Goal: Task Accomplishment & Management: Manage account settings

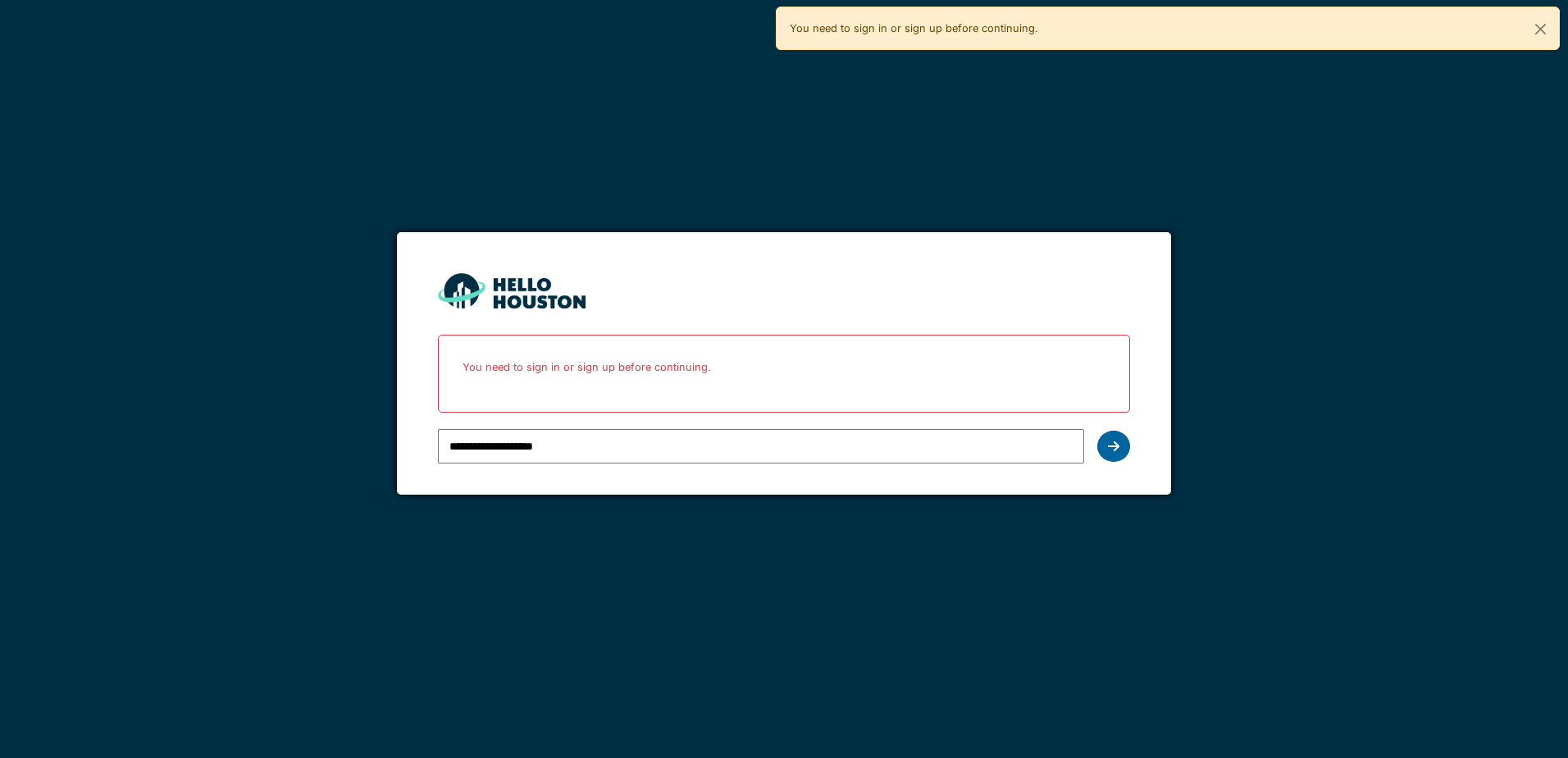
click at [1114, 443] on icon at bounding box center [1114, 445] width 12 height 13
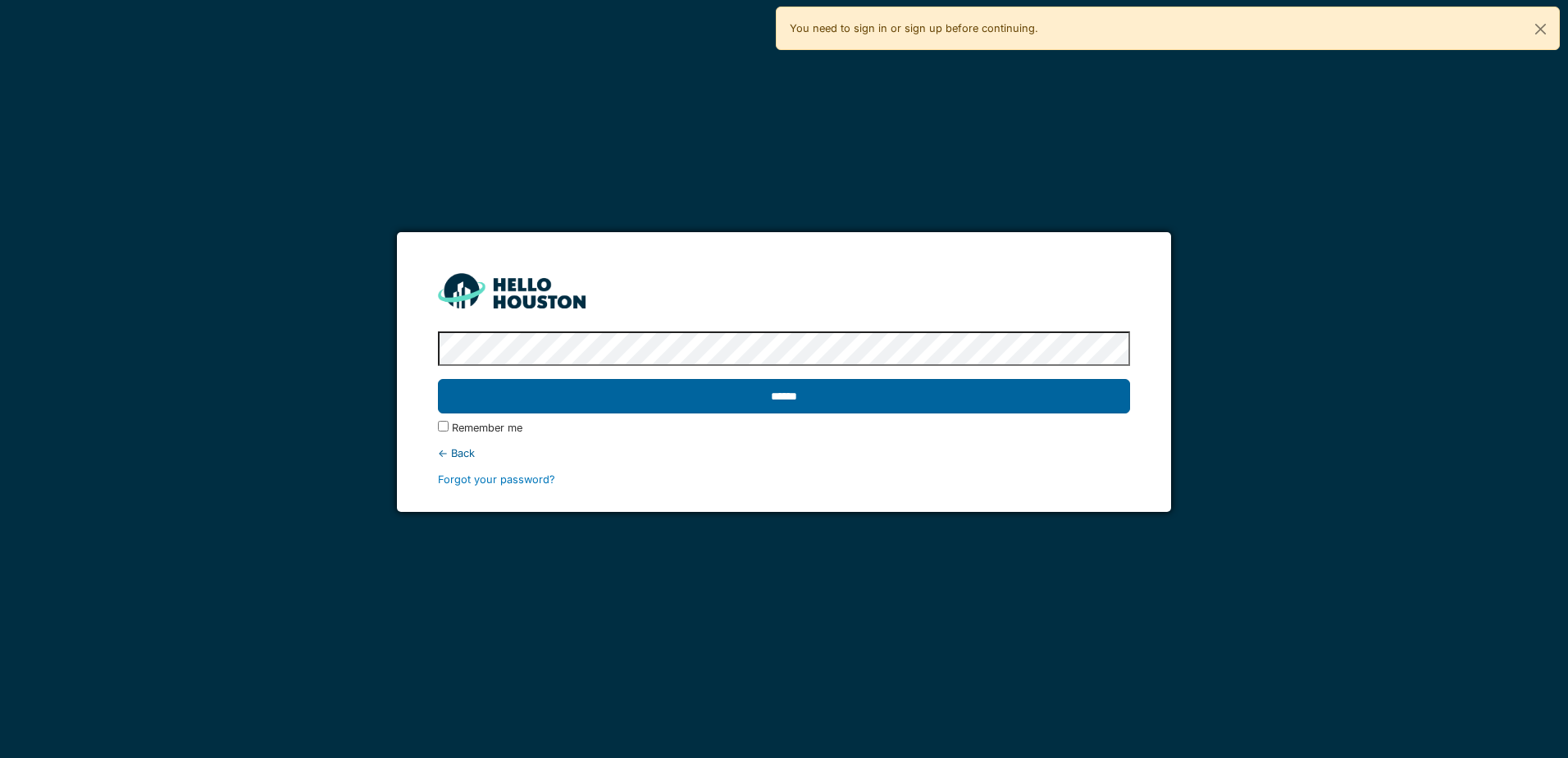
click at [718, 394] on input "******" at bounding box center [784, 395] width 692 height 34
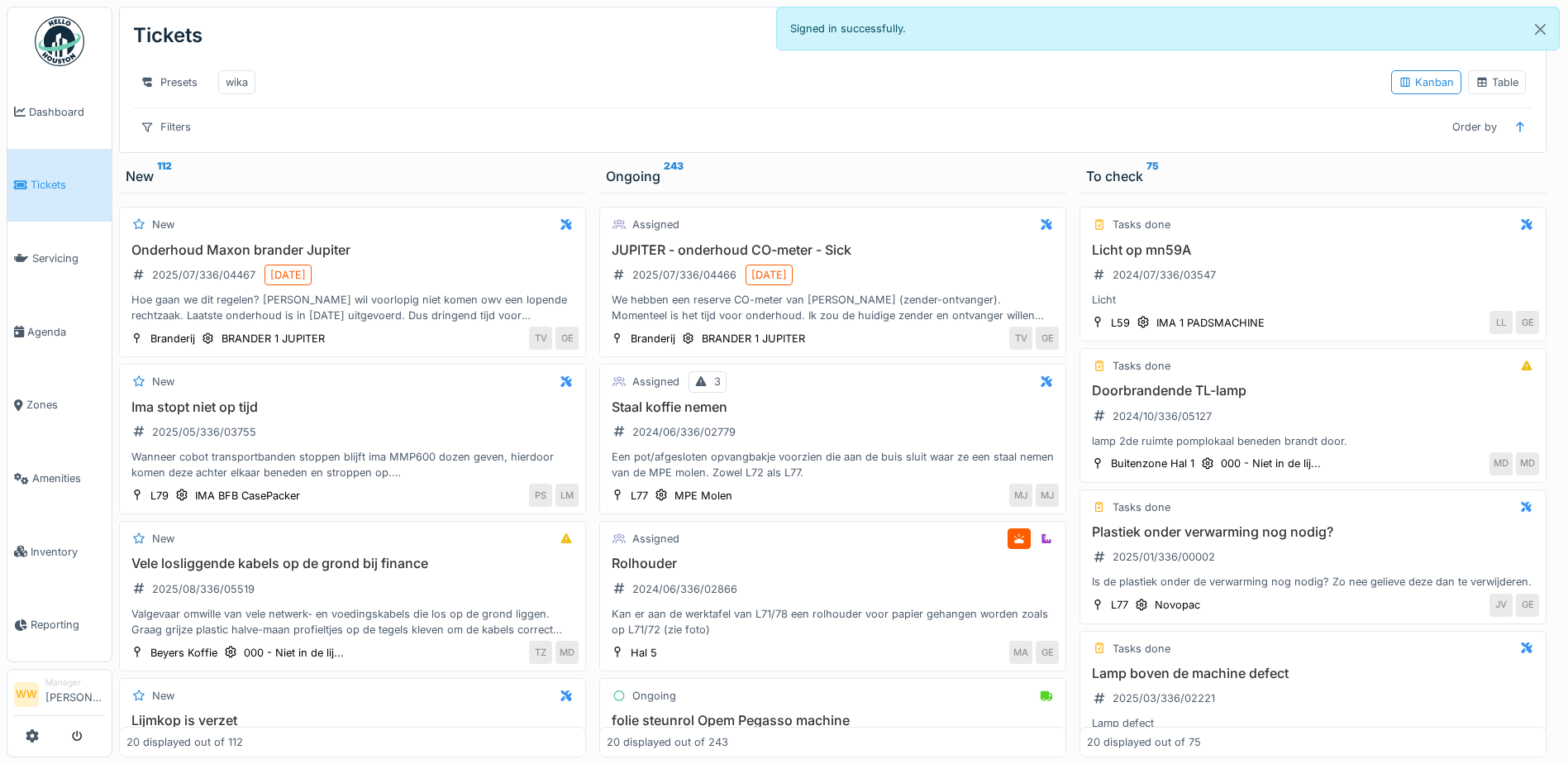
click at [1121, 186] on div "To check 75" at bounding box center [1313, 176] width 453 height 20
click at [1238, 186] on div "To check 75" at bounding box center [1313, 176] width 453 height 20
click at [177, 85] on div "Presets" at bounding box center [169, 82] width 72 height 24
click at [451, 64] on div "Presets wika" at bounding box center [755, 83] width 1245 height 37
click at [233, 87] on div "wika" at bounding box center [237, 82] width 23 height 16
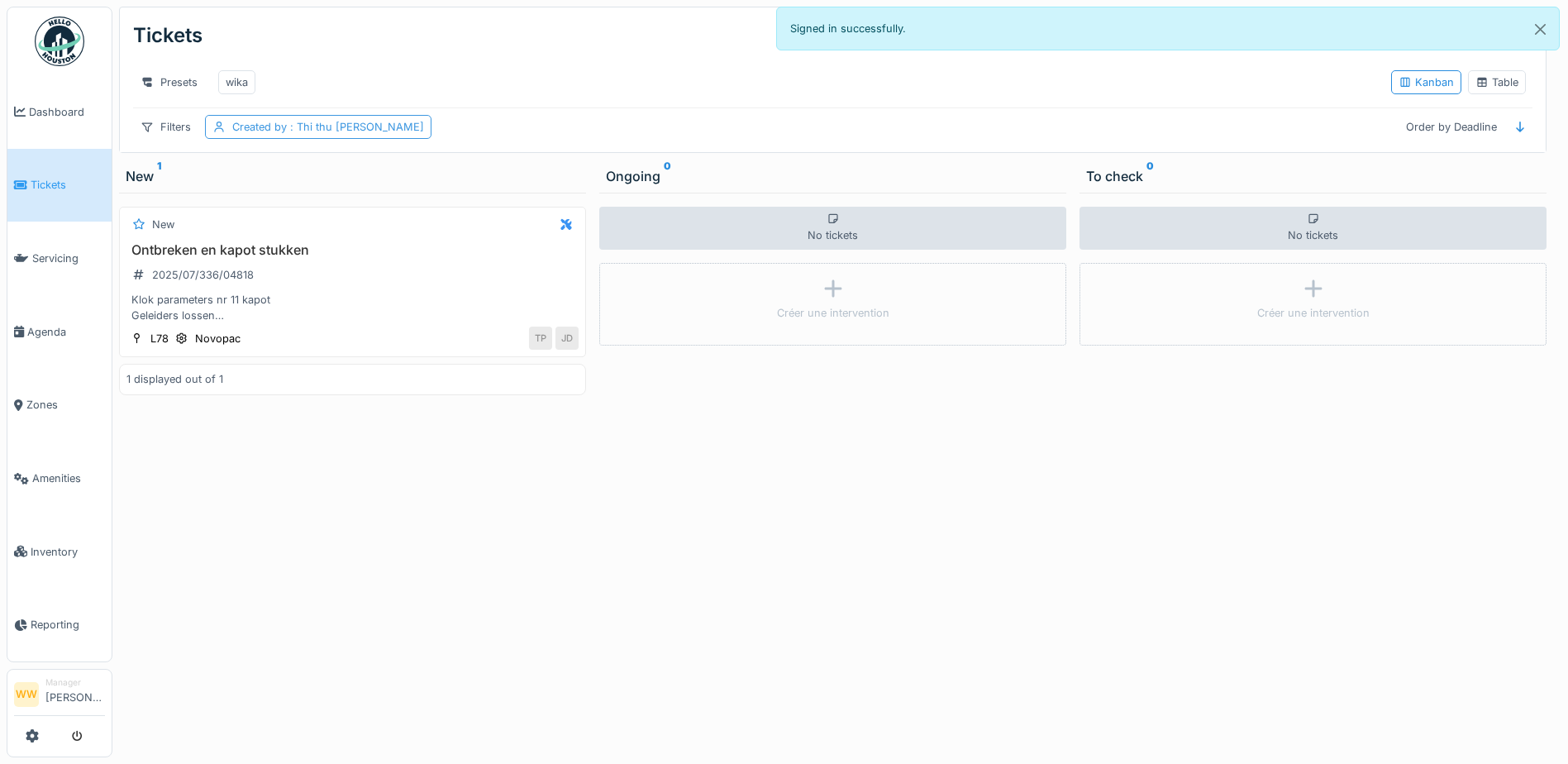
click at [340, 133] on span ": Thi thu hanh Phan" at bounding box center [355, 126] width 137 height 13
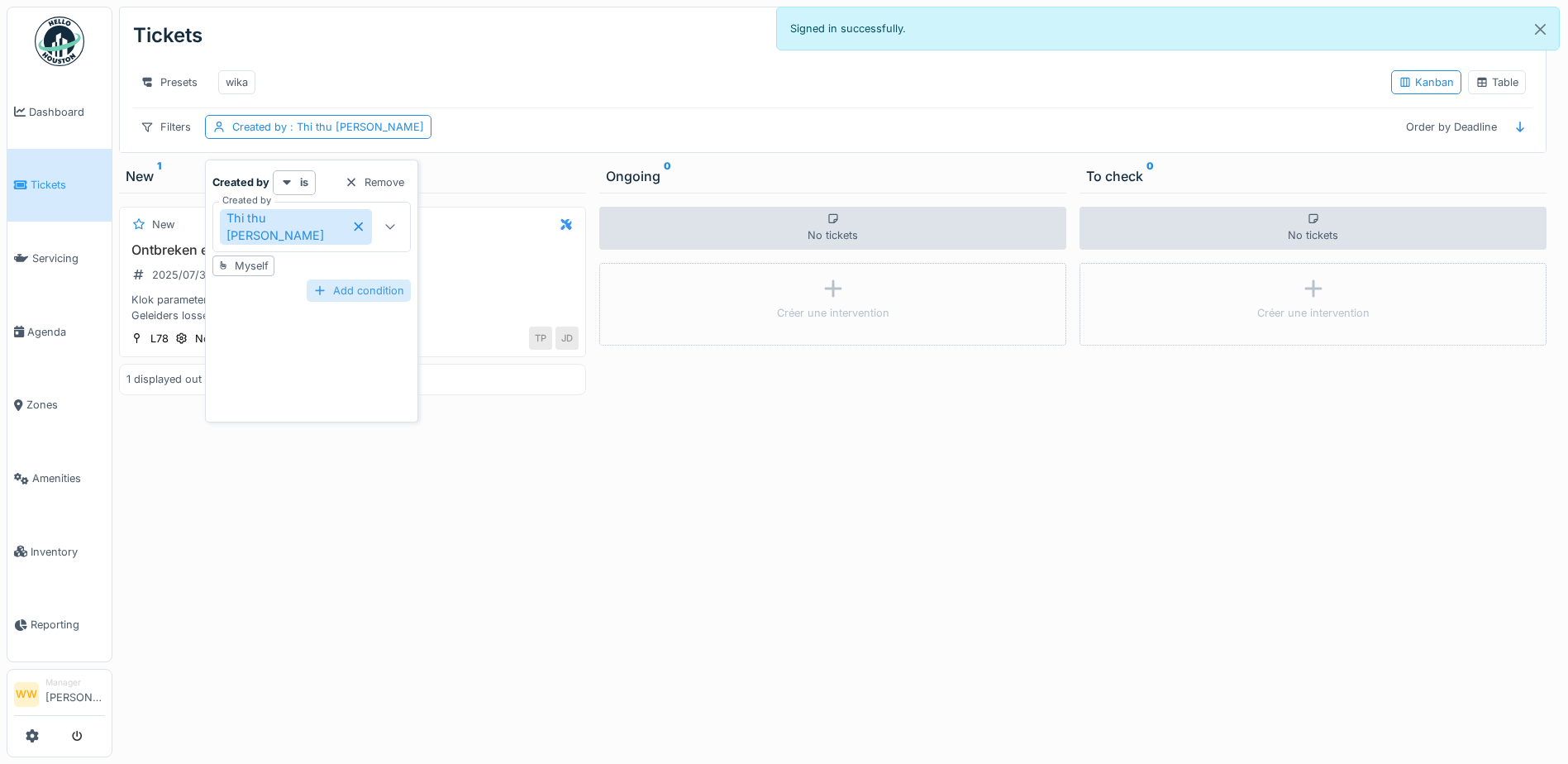
click at [325, 279] on div "Add condition" at bounding box center [359, 290] width 104 height 23
click at [345, 290] on div at bounding box center [351, 298] width 13 height 16
click at [300, 181] on strong "is" at bounding box center [304, 182] width 8 height 16
click at [297, 181] on div "is" at bounding box center [295, 182] width 43 height 24
click at [288, 188] on div at bounding box center [286, 182] width 13 height 16
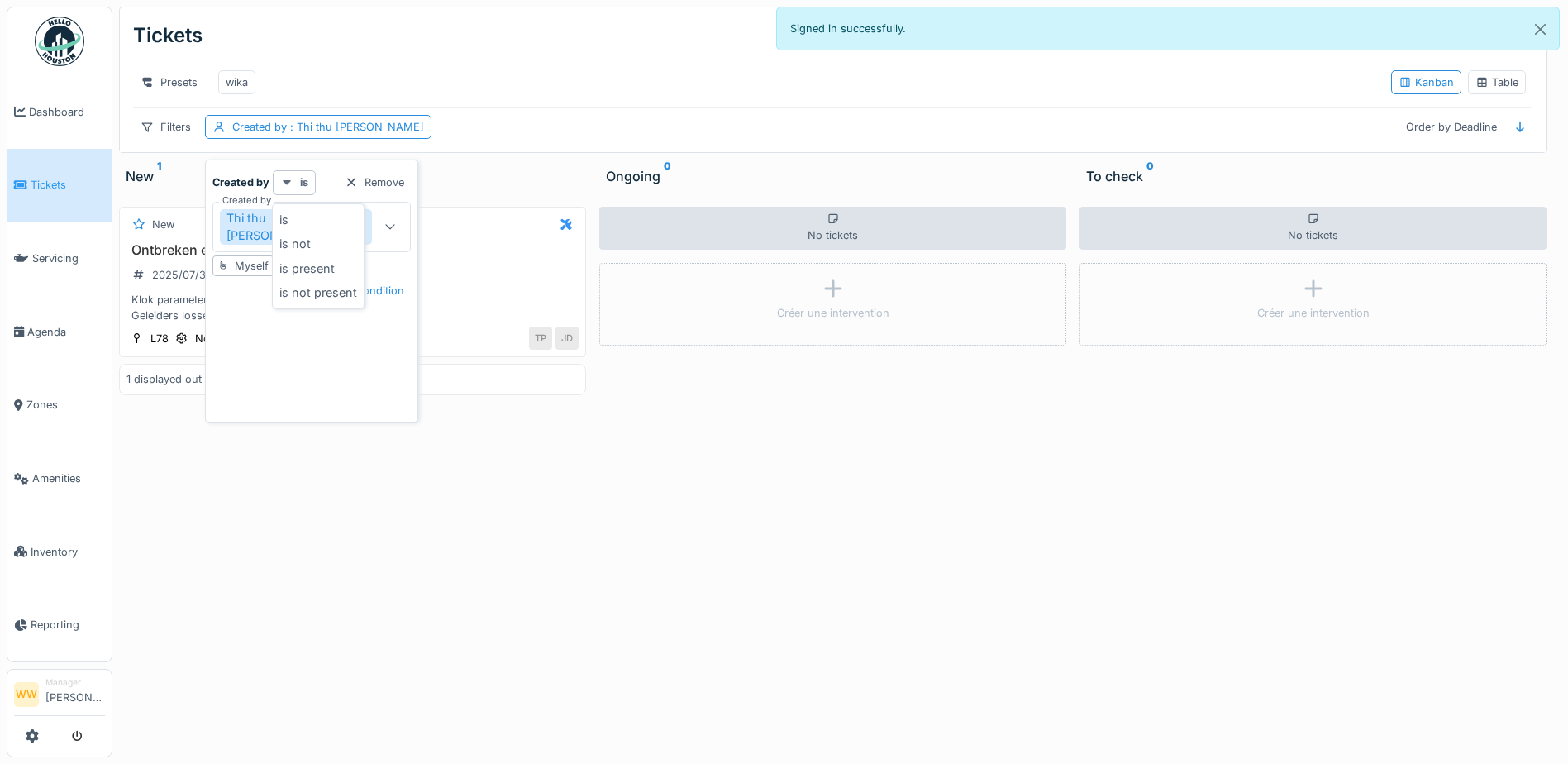
click at [288, 188] on div at bounding box center [286, 182] width 13 height 16
click at [171, 136] on div "Filters" at bounding box center [166, 127] width 65 height 24
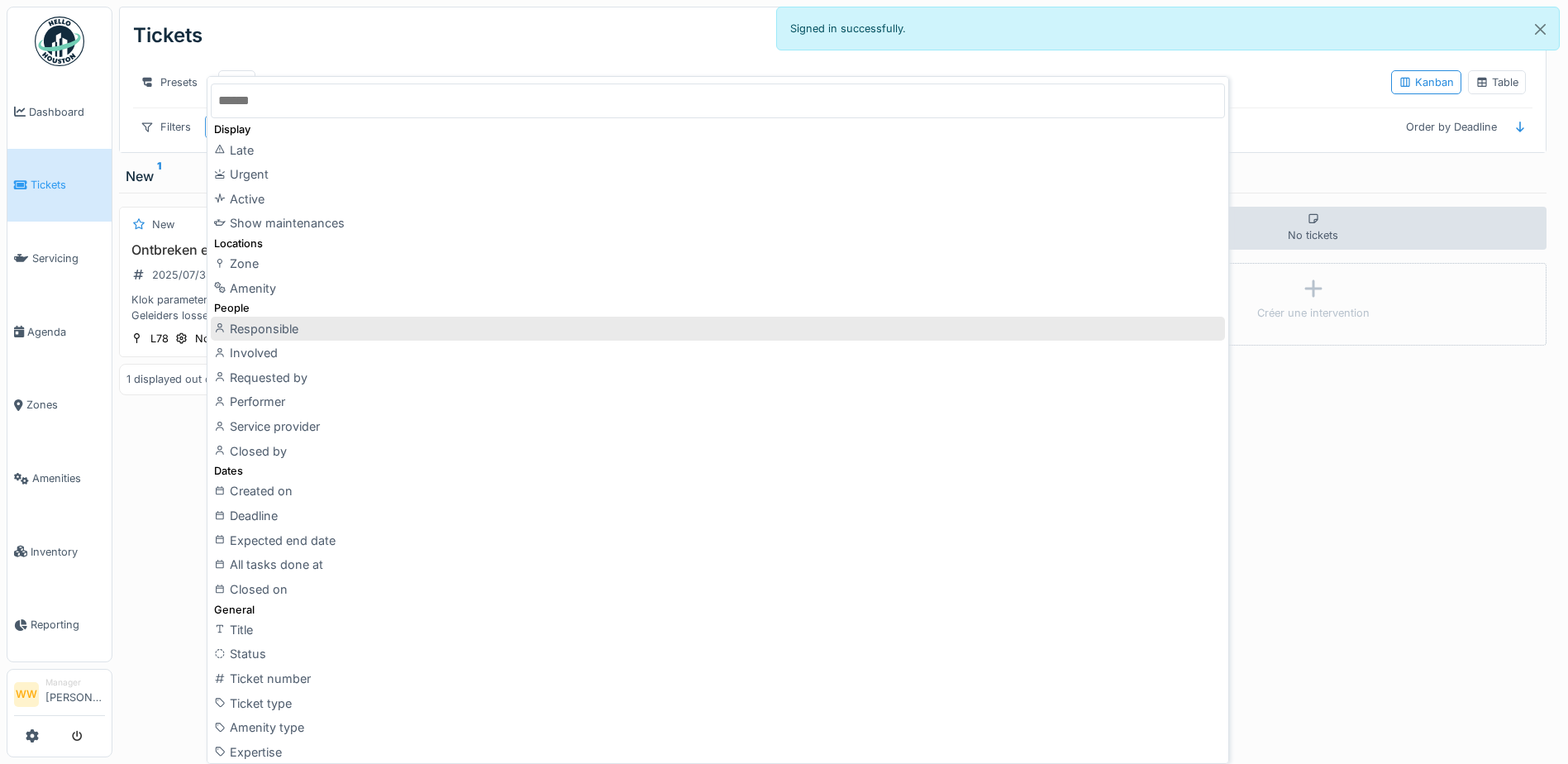
click at [293, 328] on div "Responsible" at bounding box center [717, 328] width 1014 height 25
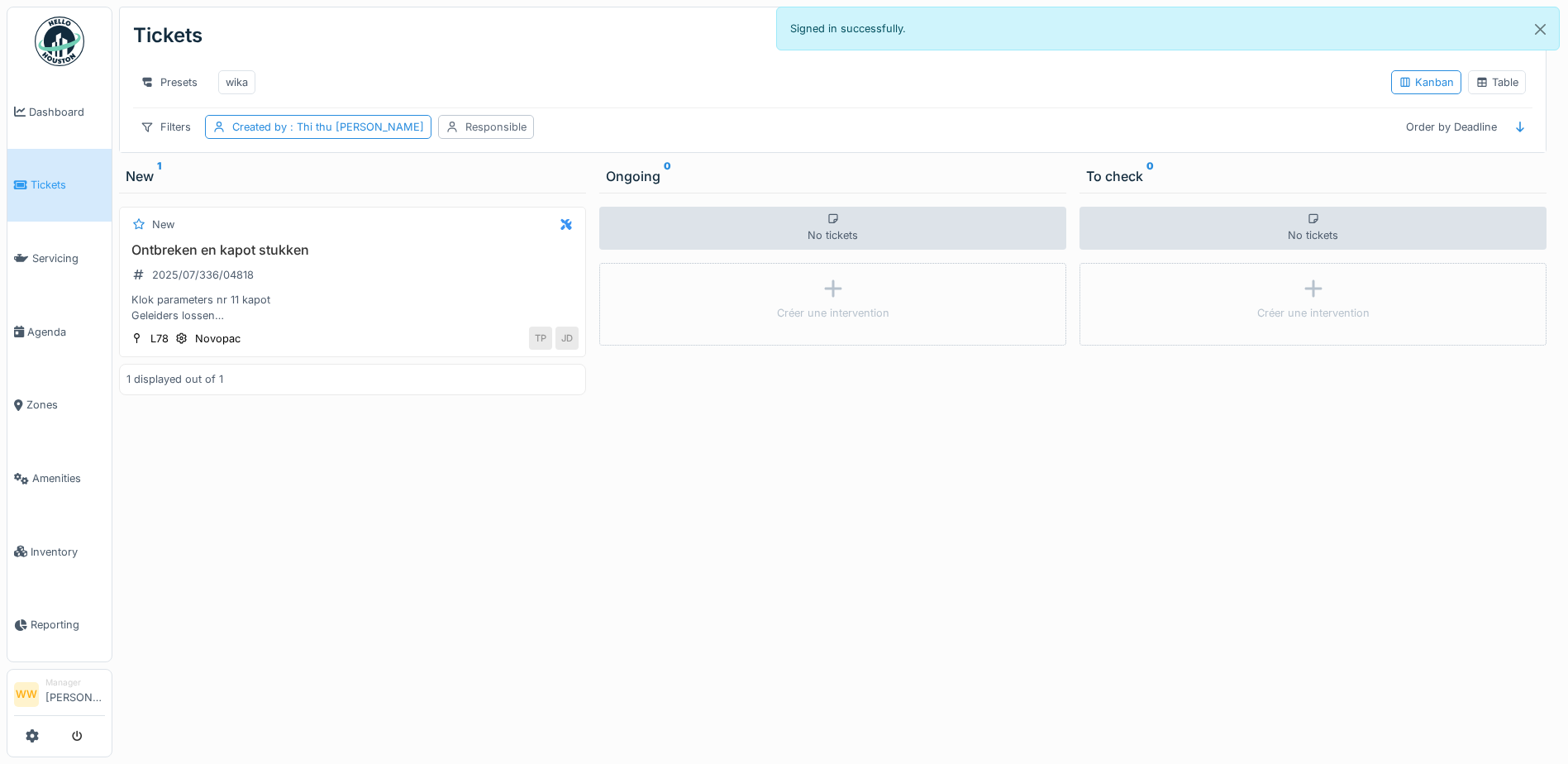
click at [465, 135] on div "Responsible" at bounding box center [496, 127] width 61 height 16
click at [491, 220] on div "Responsible" at bounding box center [461, 218] width 92 height 18
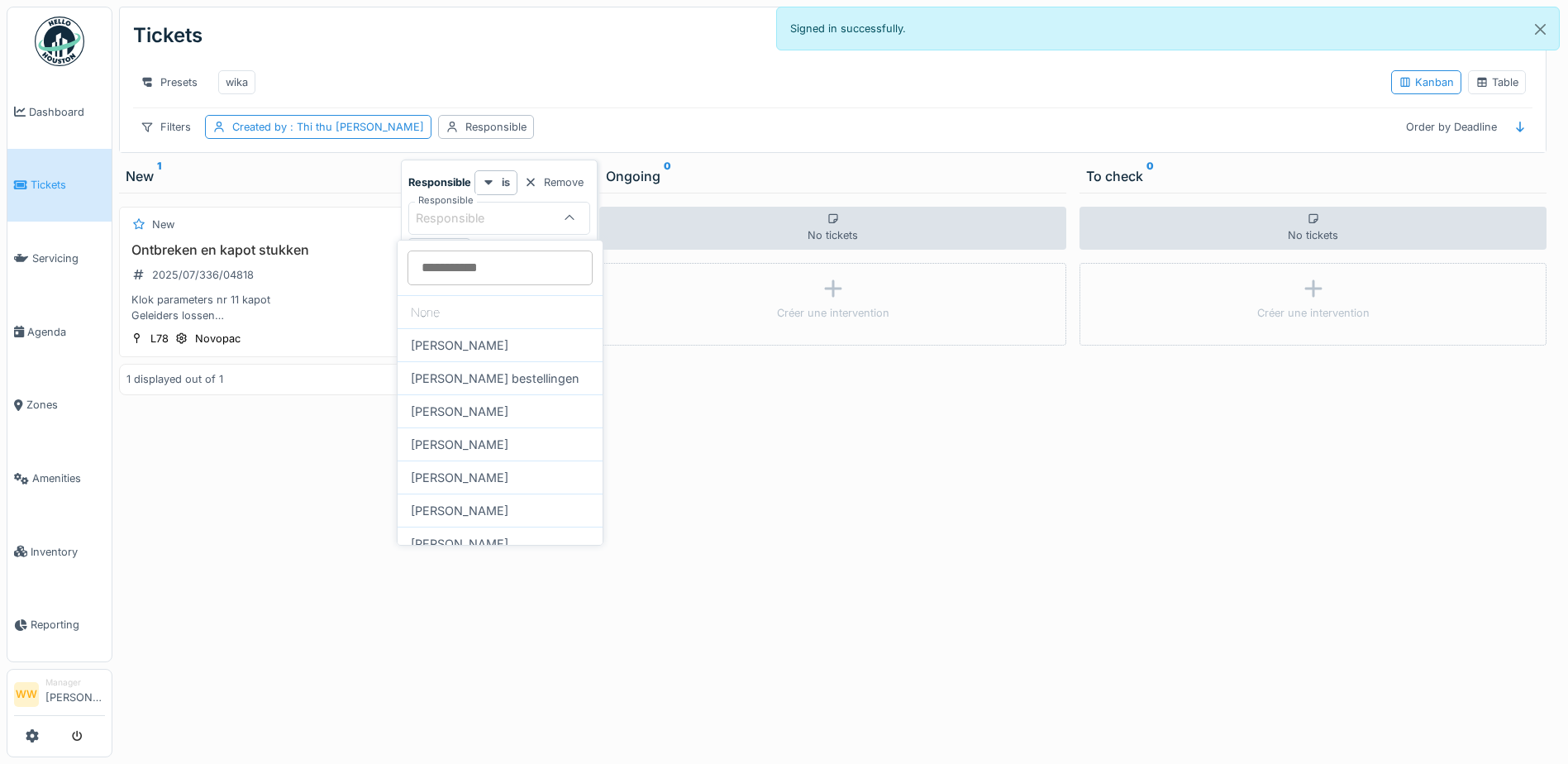
click at [479, 262] on input "Responsible" at bounding box center [500, 267] width 185 height 35
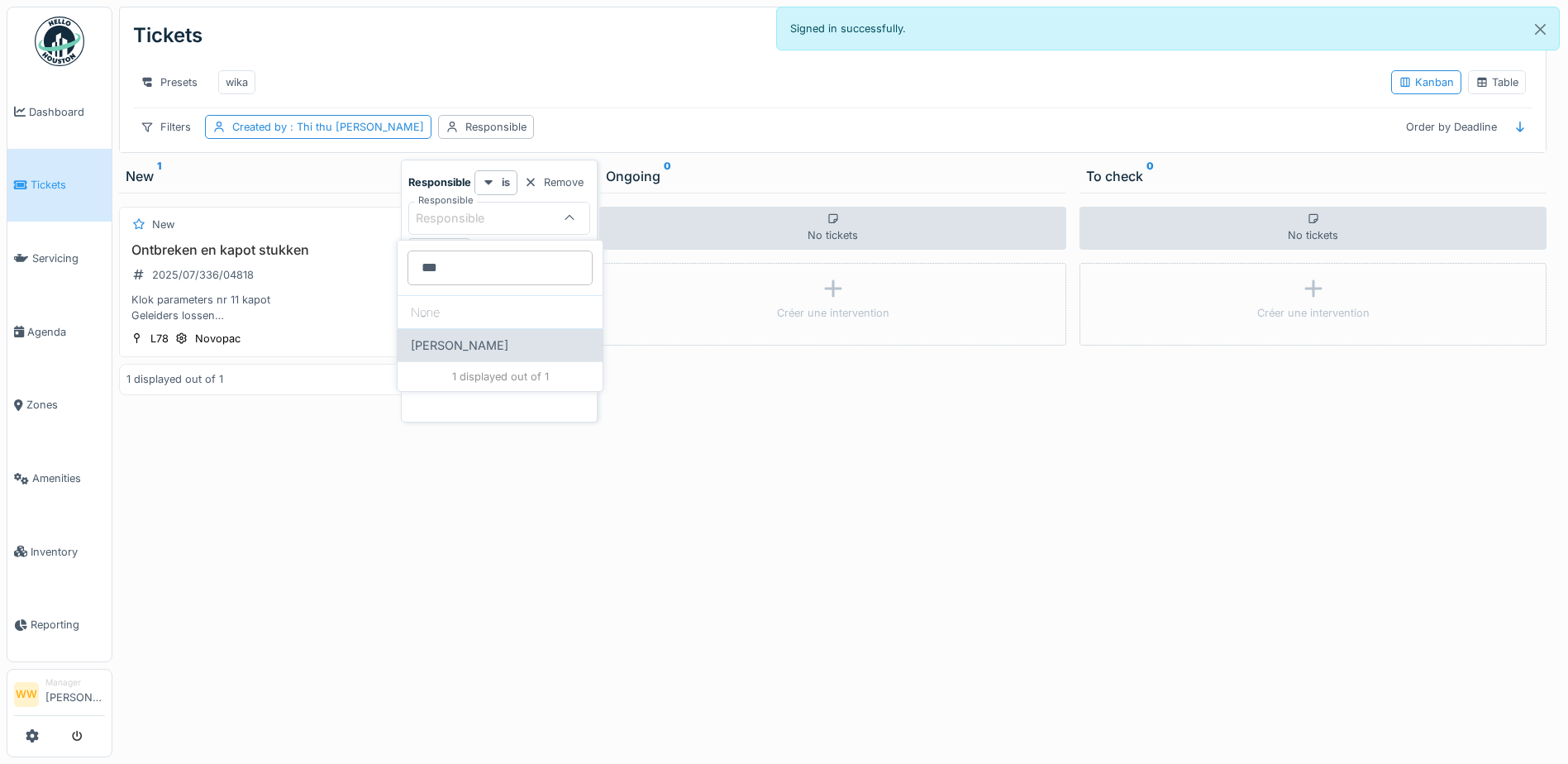
type input "***"
click at [466, 339] on div "[PERSON_NAME]" at bounding box center [500, 345] width 205 height 34
type input "****"
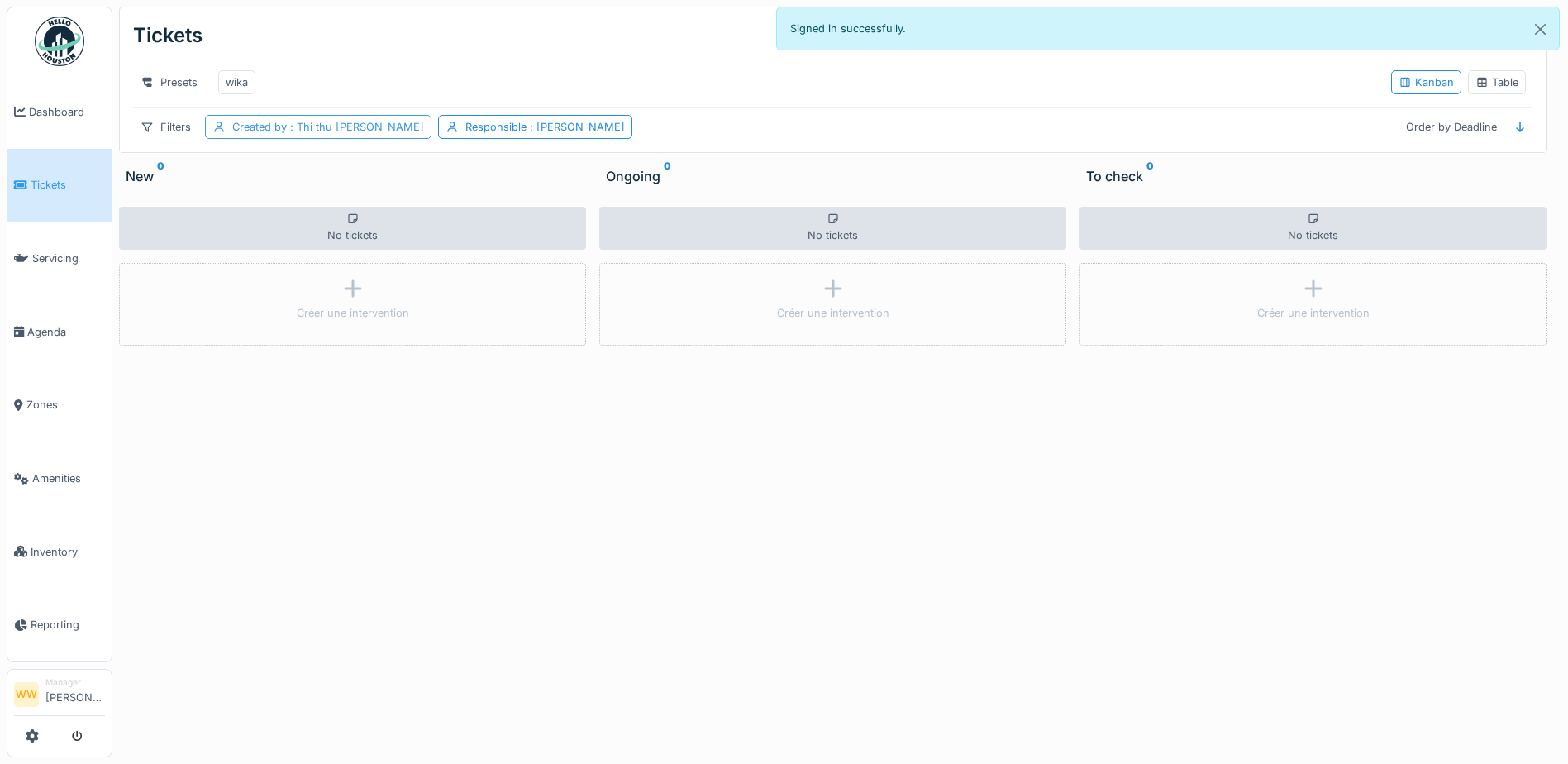
click at [324, 133] on span ": Thi thu hanh Phan" at bounding box center [355, 126] width 137 height 13
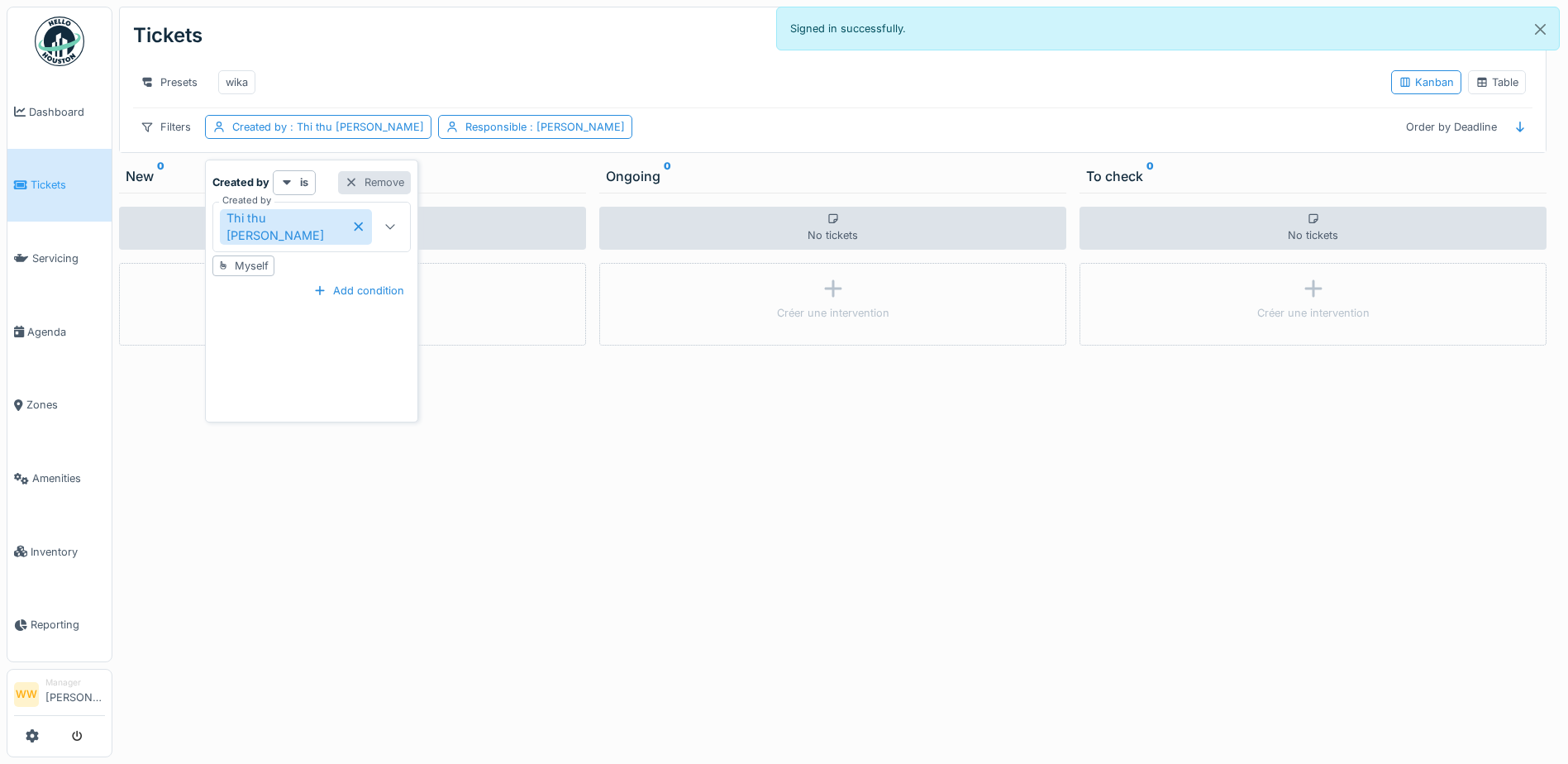
click at [345, 179] on div at bounding box center [351, 182] width 13 height 16
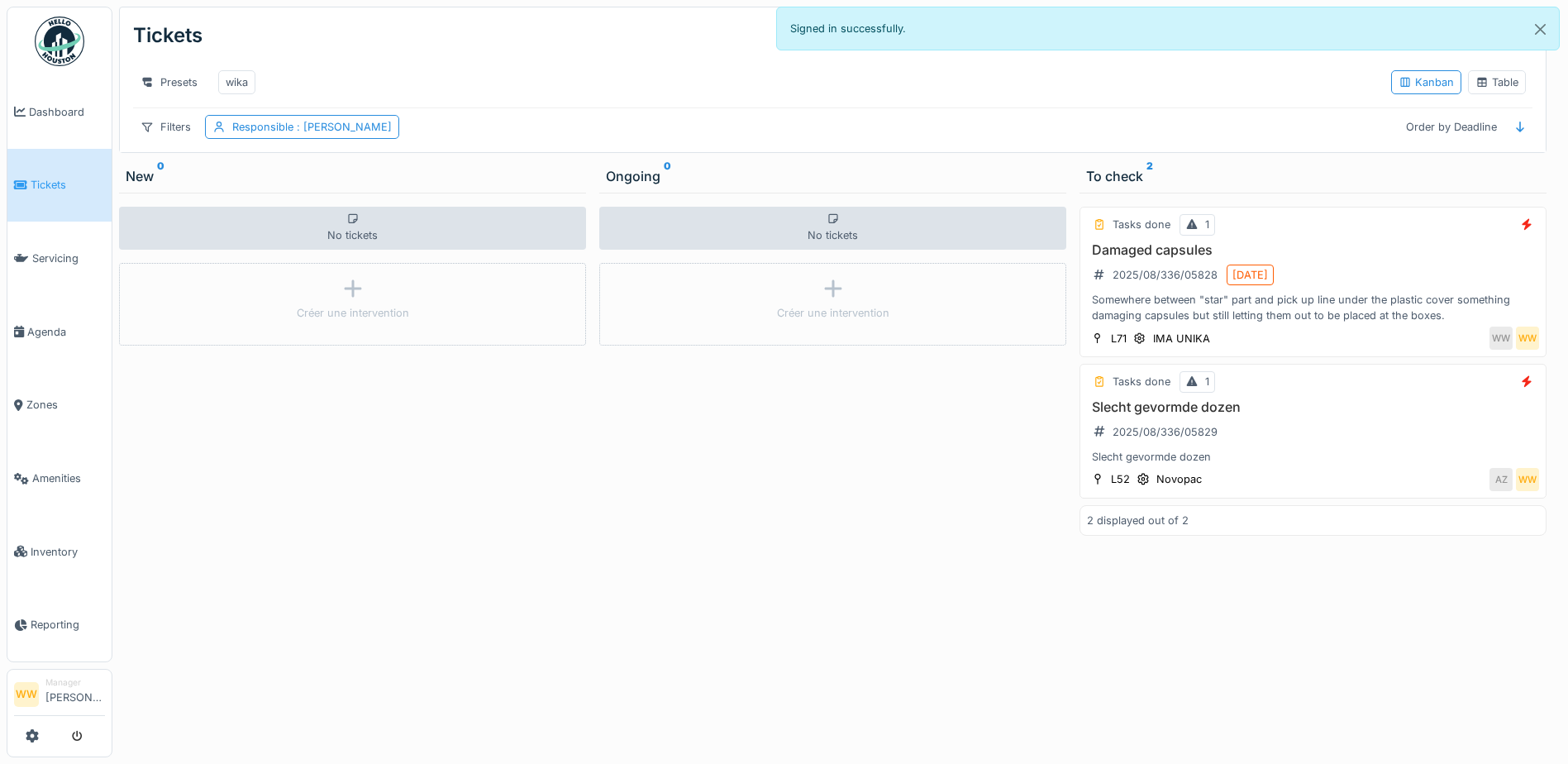
click at [500, 76] on div "Presets wika" at bounding box center [755, 83] width 1245 height 37
click at [1375, 275] on div "Damaged capsules 2025/08/336/05828 8/22/2025 Somewhere between "star" part and …" at bounding box center [1313, 283] width 452 height 82
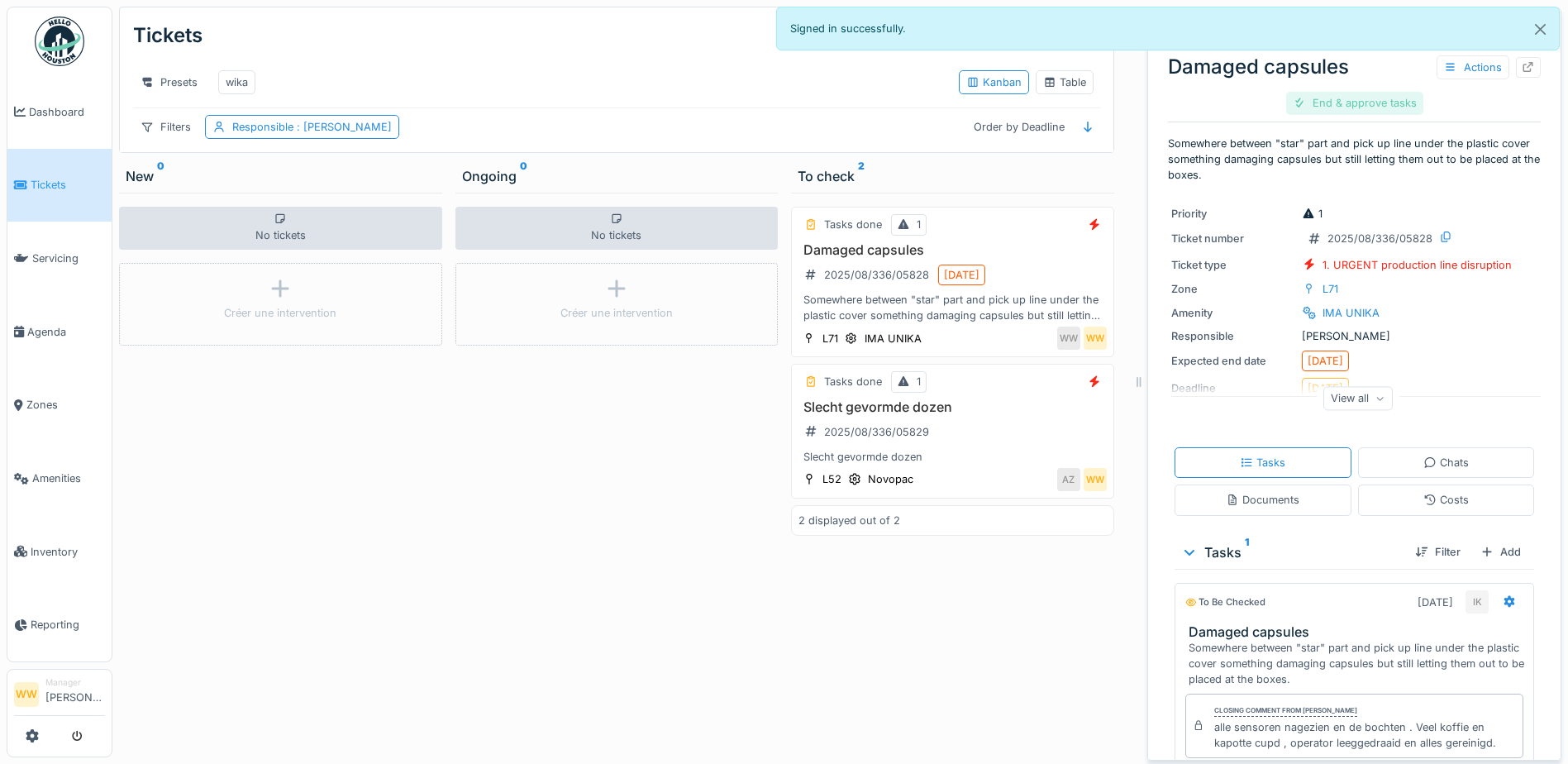
click at [1329, 101] on div "End & approve tasks" at bounding box center [1354, 103] width 137 height 23
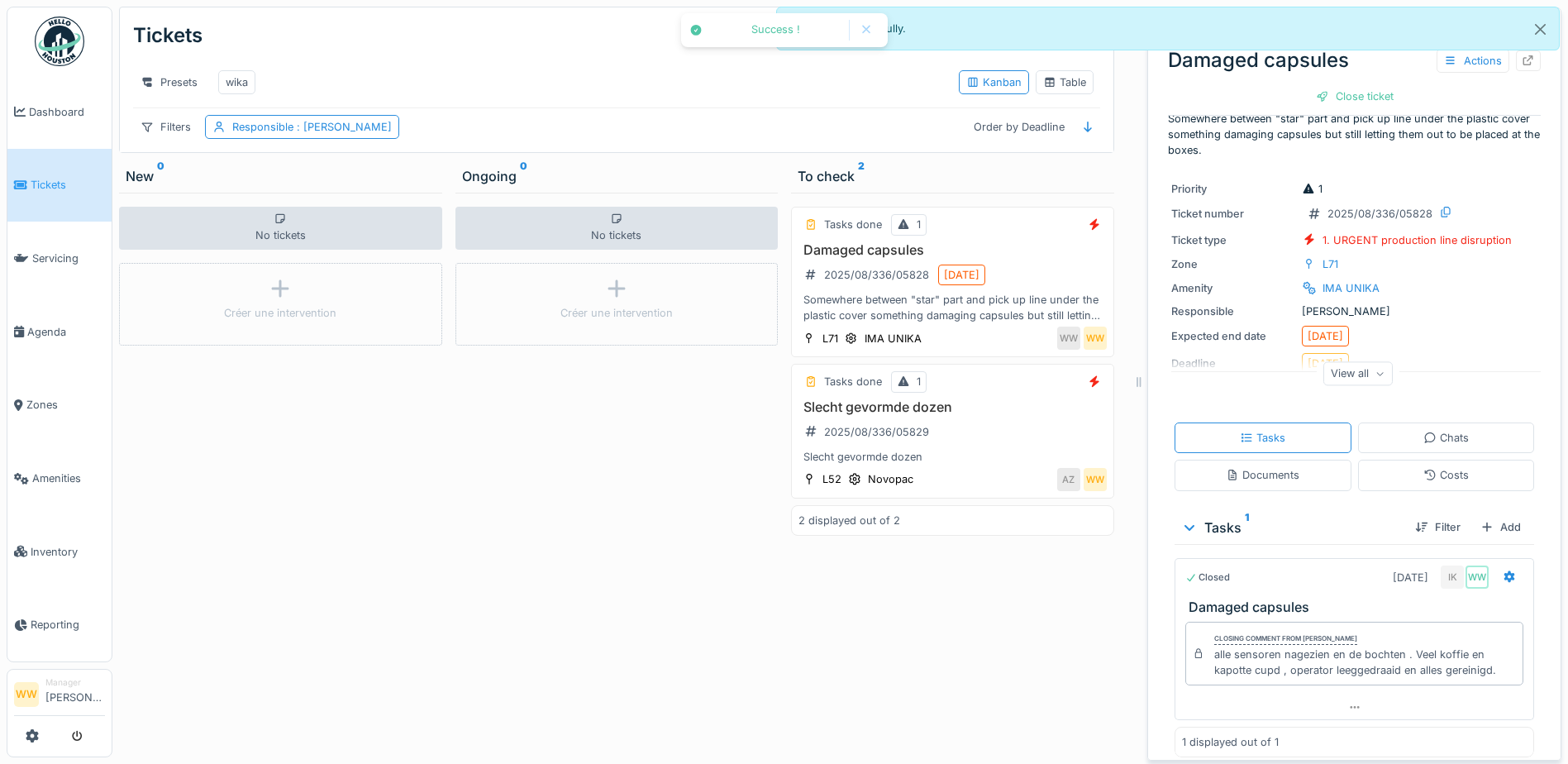
scroll to position [38, 0]
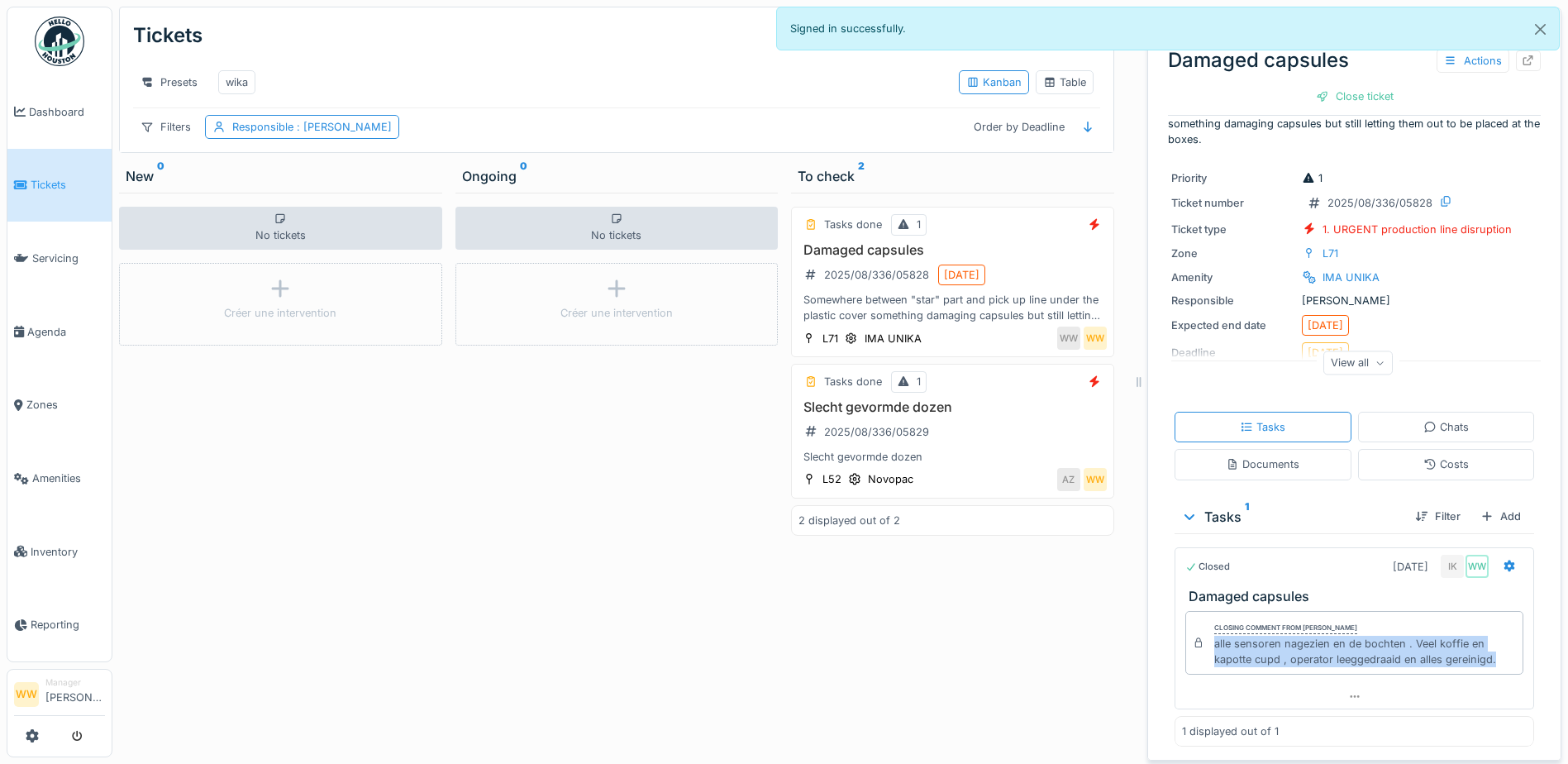
drag, startPoint x: 1198, startPoint y: 639, endPoint x: 1482, endPoint y: 663, distance: 285.0
click at [1482, 663] on div "Closing comment from Ismail Kosar alle sensoren nagezien en de bochten . Veel k…" at bounding box center [1353, 643] width 338 height 64
copy div "alle sensoren nagezien en de bochten . Veel koffie en kapotte cupd , operator l…"
click at [1331, 98] on div "Close ticket" at bounding box center [1354, 96] width 91 height 23
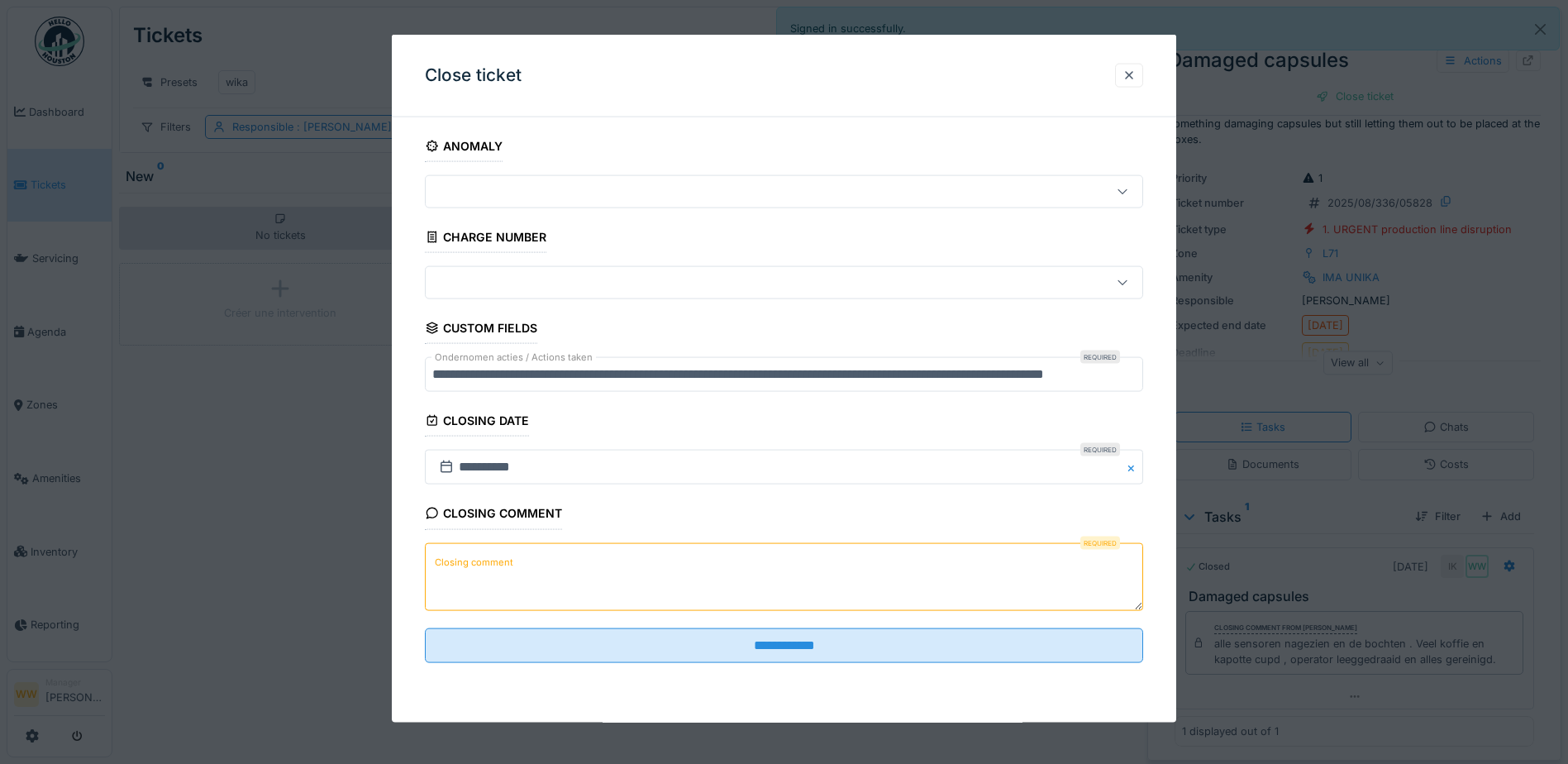
drag, startPoint x: 646, startPoint y: 566, endPoint x: 627, endPoint y: 558, distance: 20.6
click at [641, 558] on textarea "Closing comment" at bounding box center [784, 576] width 718 height 68
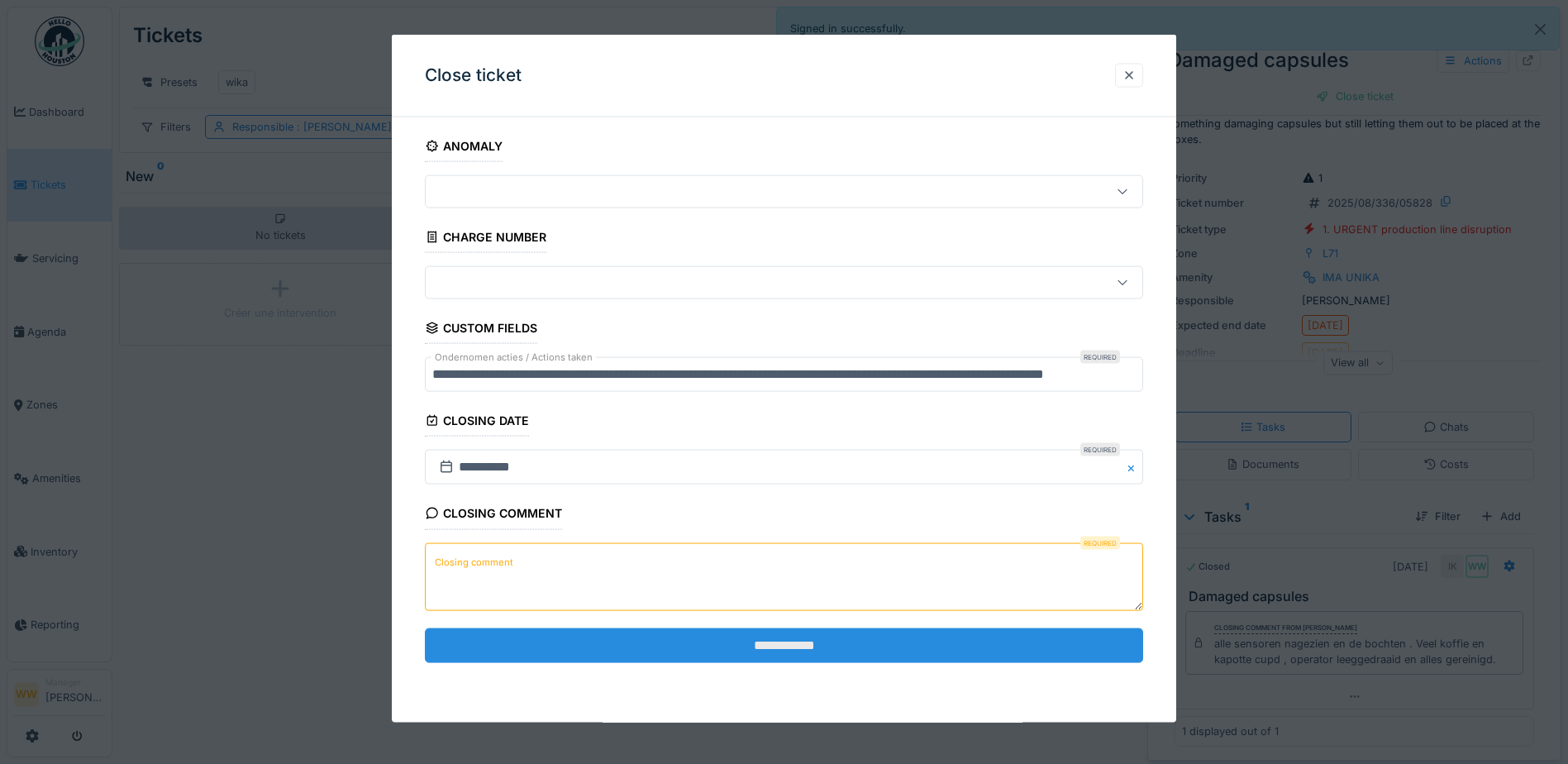
paste textarea "**********"
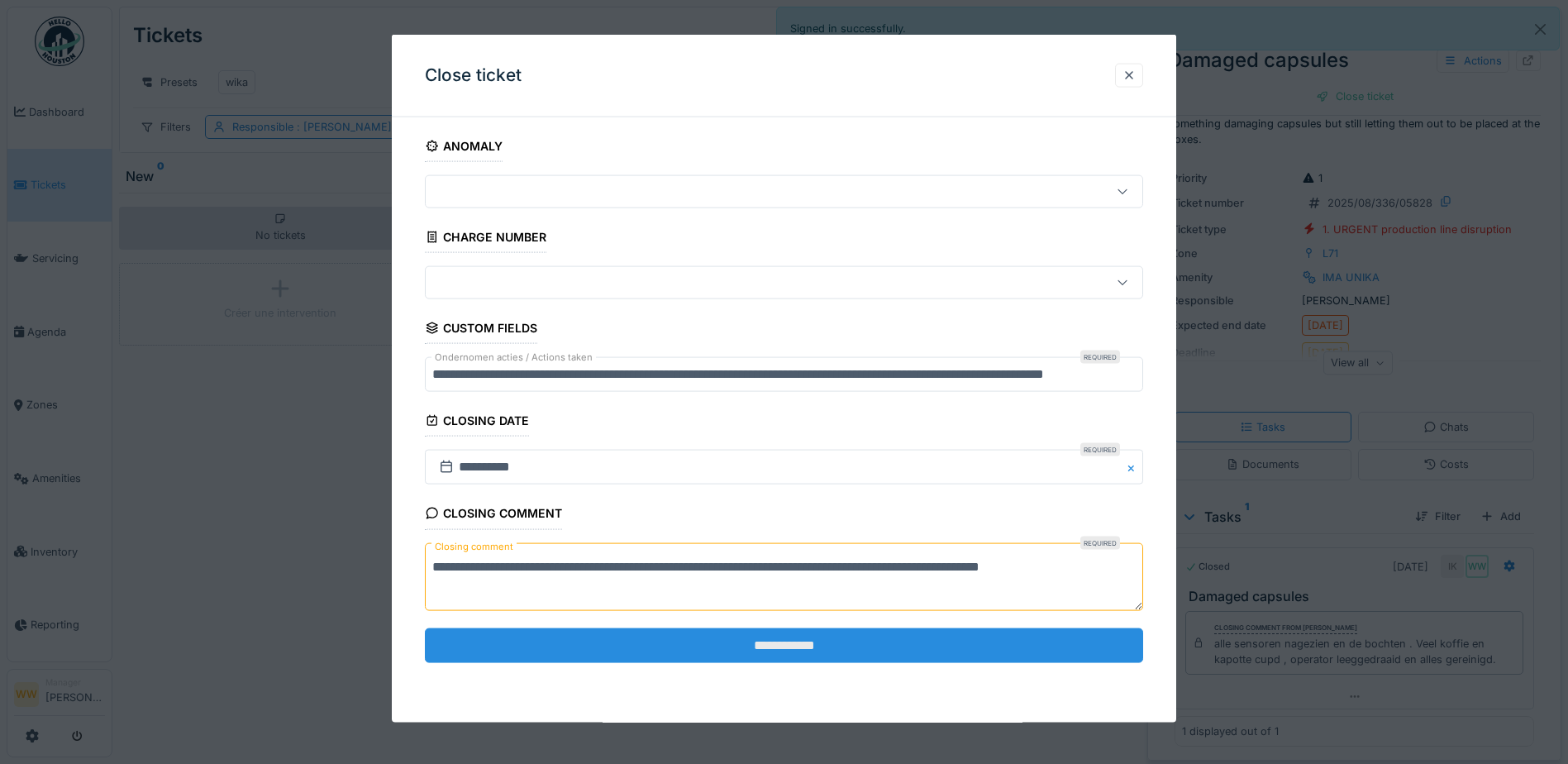
type textarea "**********"
click at [829, 653] on input "**********" at bounding box center [784, 644] width 718 height 35
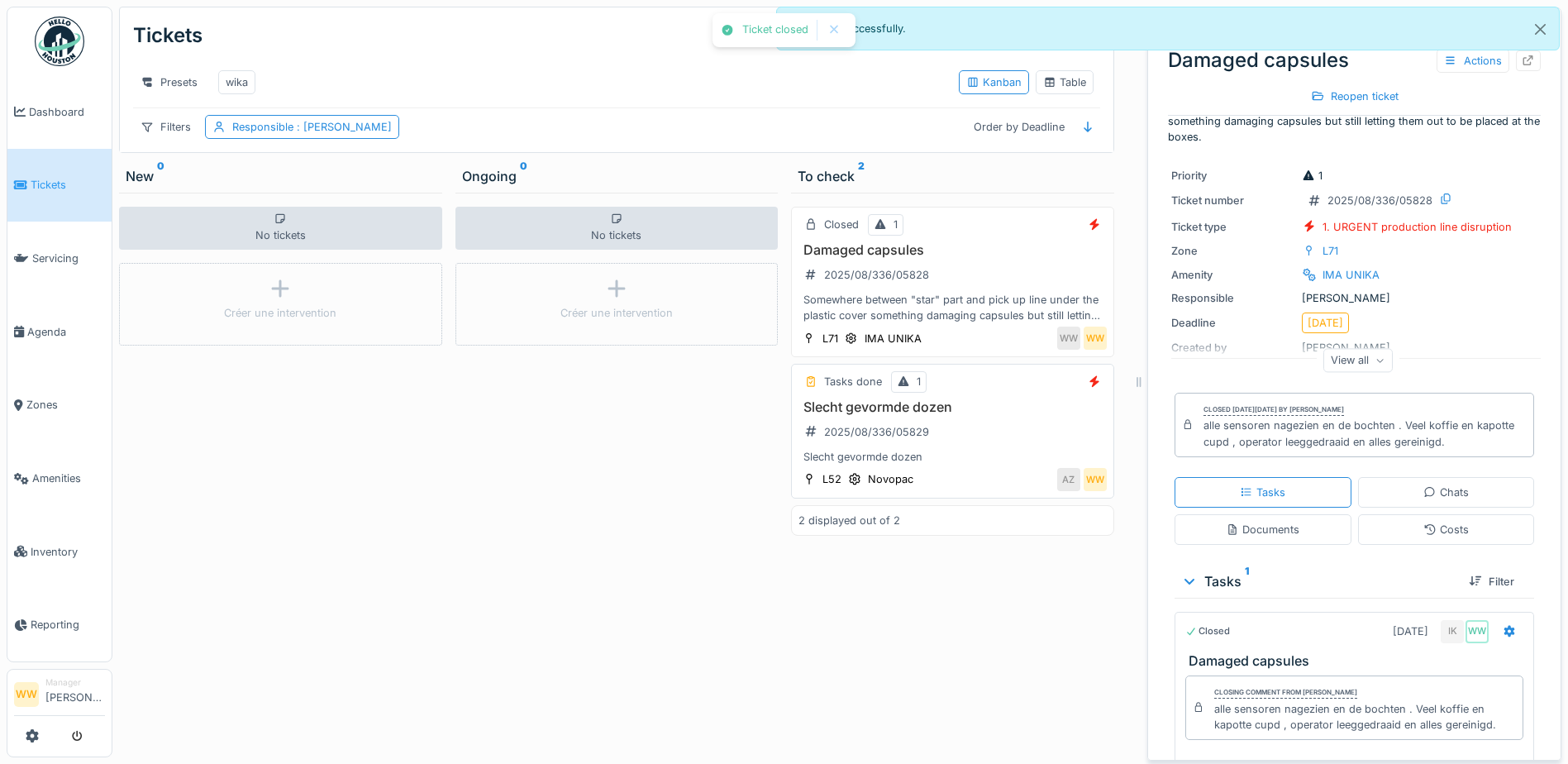
click at [998, 428] on div "Slecht gevormde dozen 2025/08/336/05829 Slecht gevormde dozen" at bounding box center [952, 432] width 308 height 66
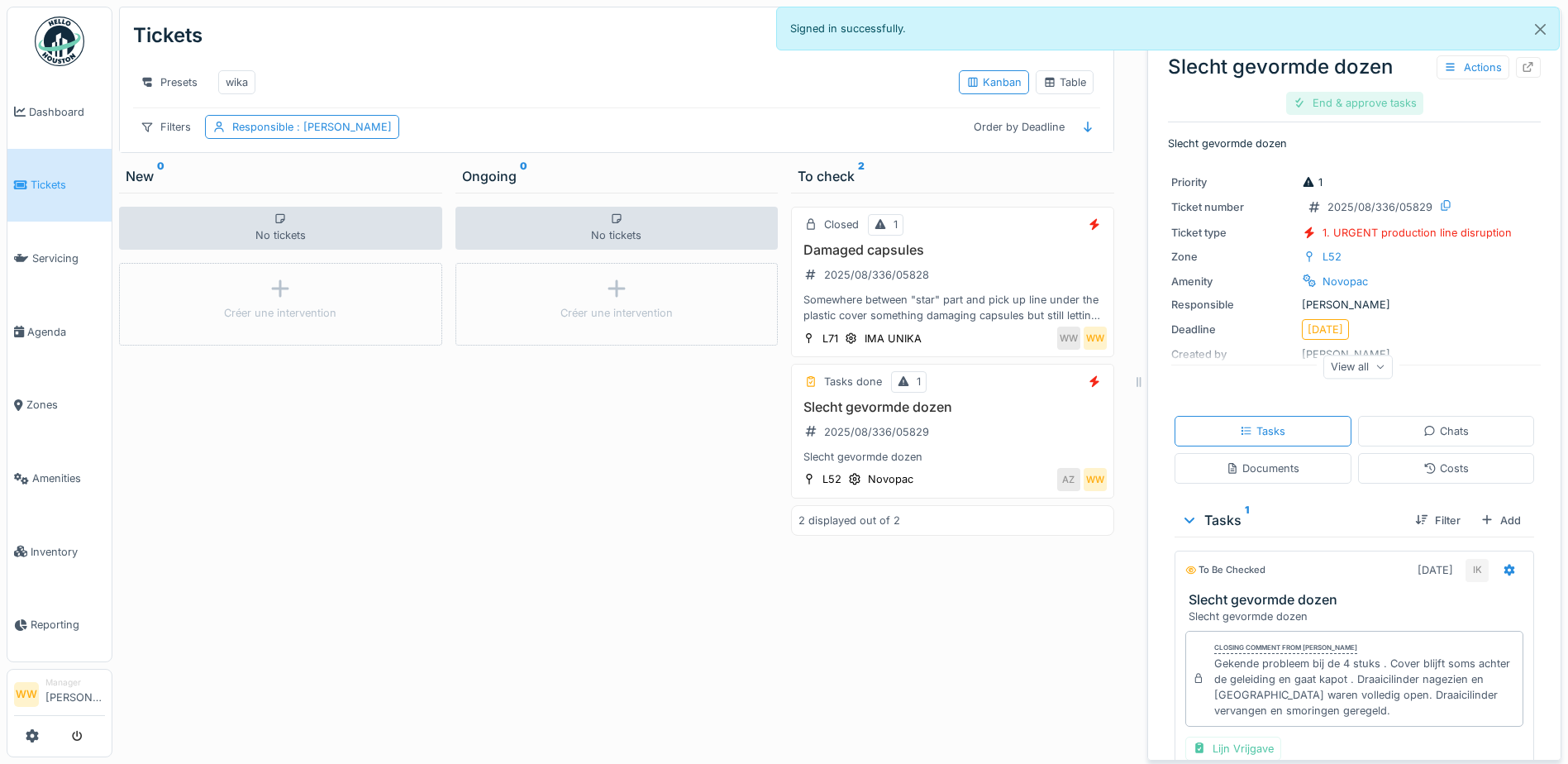
click at [1313, 100] on div "End & approve tasks" at bounding box center [1354, 103] width 137 height 23
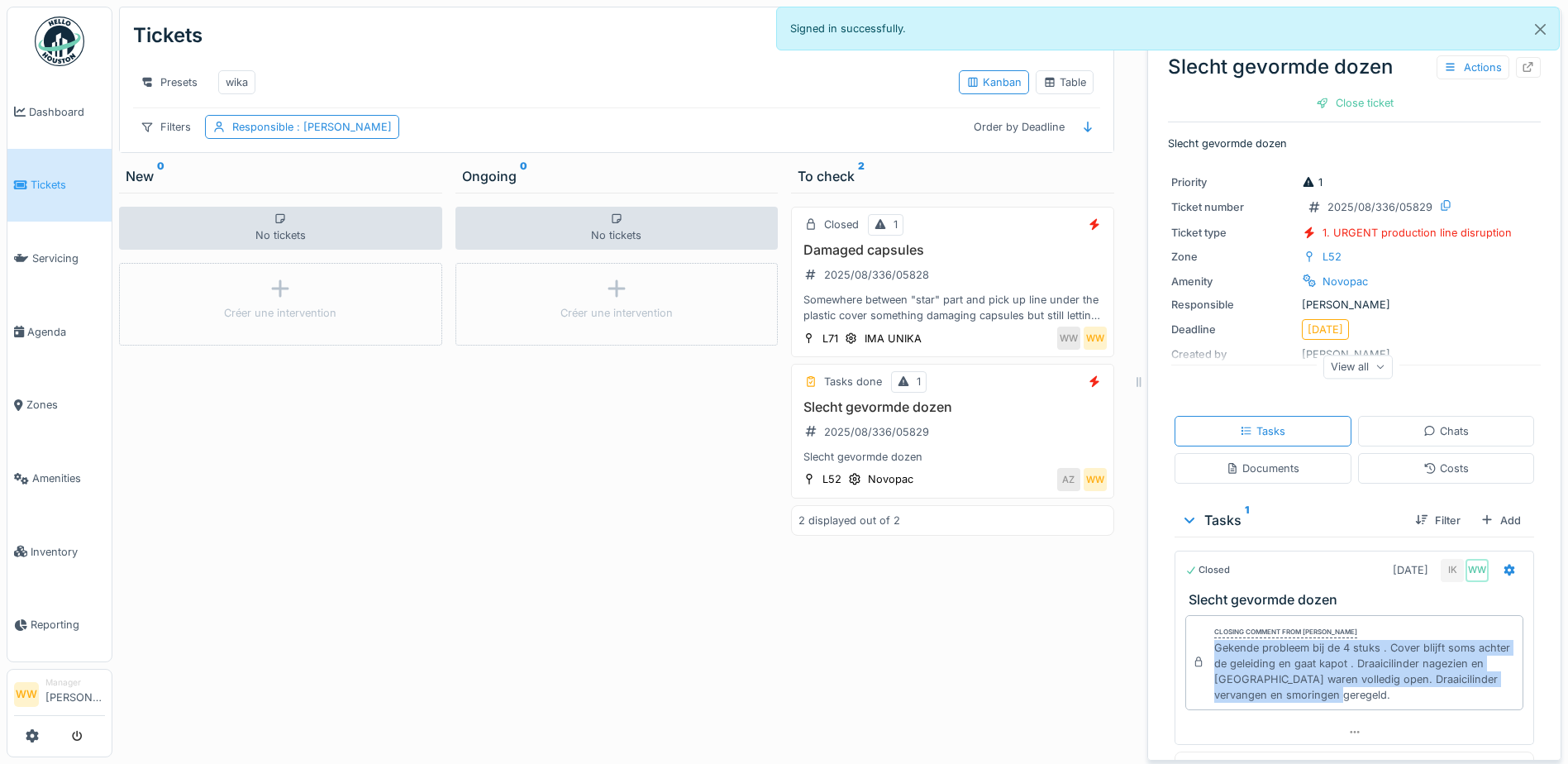
drag, startPoint x: 1204, startPoint y: 645, endPoint x: 1341, endPoint y: 685, distance: 142.7
click at [1372, 702] on div "Gekende probleem bij de 4 stuks . Cover blijft soms achter de geleiding en gaat…" at bounding box center [1365, 671] width 302 height 64
copy div "Gekende probleem bij de 4 stuks . Cover blijft soms achter de geleiding en gaat…"
click at [1334, 97] on div "Close ticket" at bounding box center [1354, 103] width 91 height 23
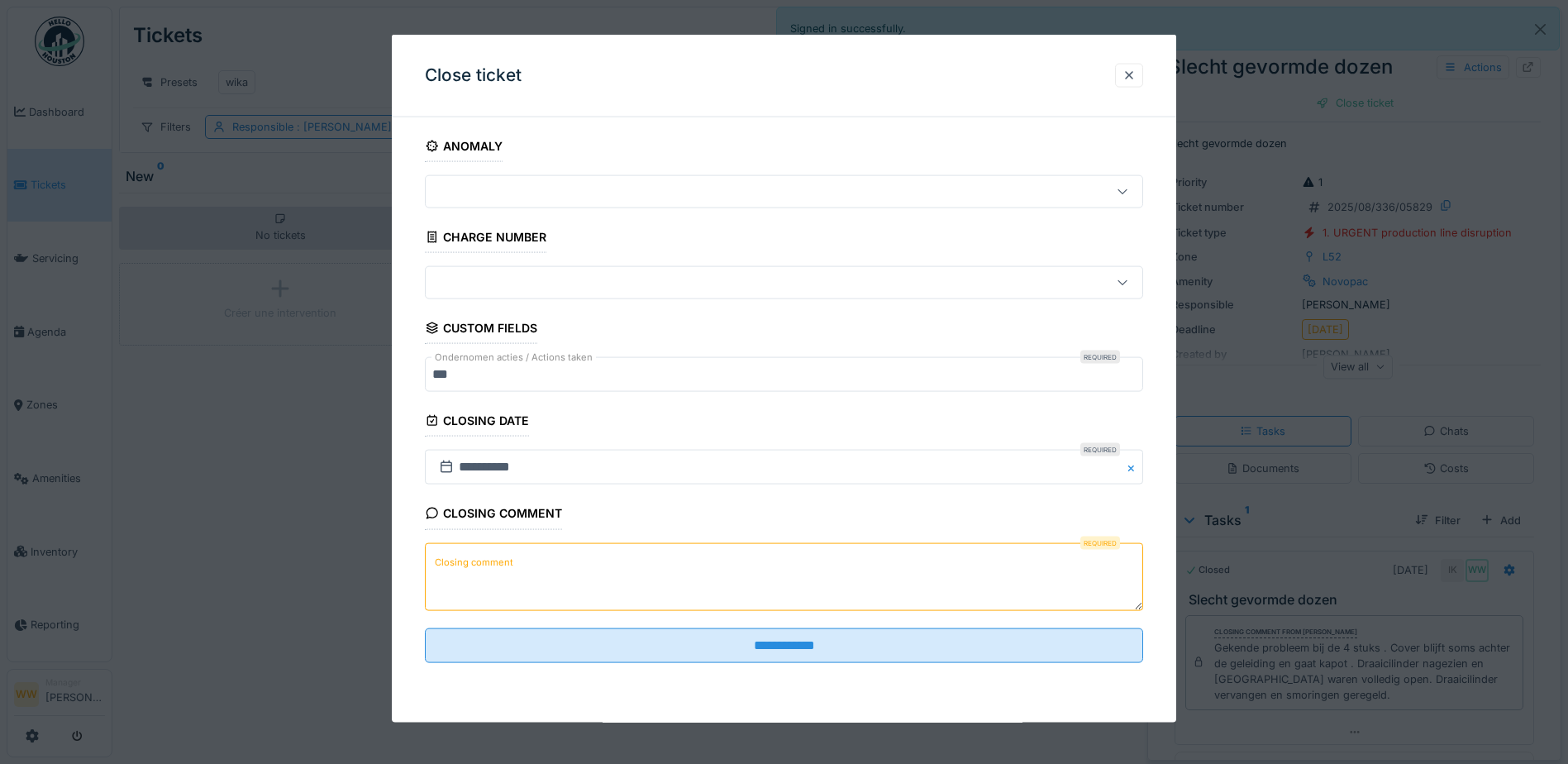
drag, startPoint x: 579, startPoint y: 591, endPoint x: 586, endPoint y: 578, distance: 14.8
click at [581, 588] on textarea "Closing comment" at bounding box center [784, 576] width 718 height 68
paste textarea "**********"
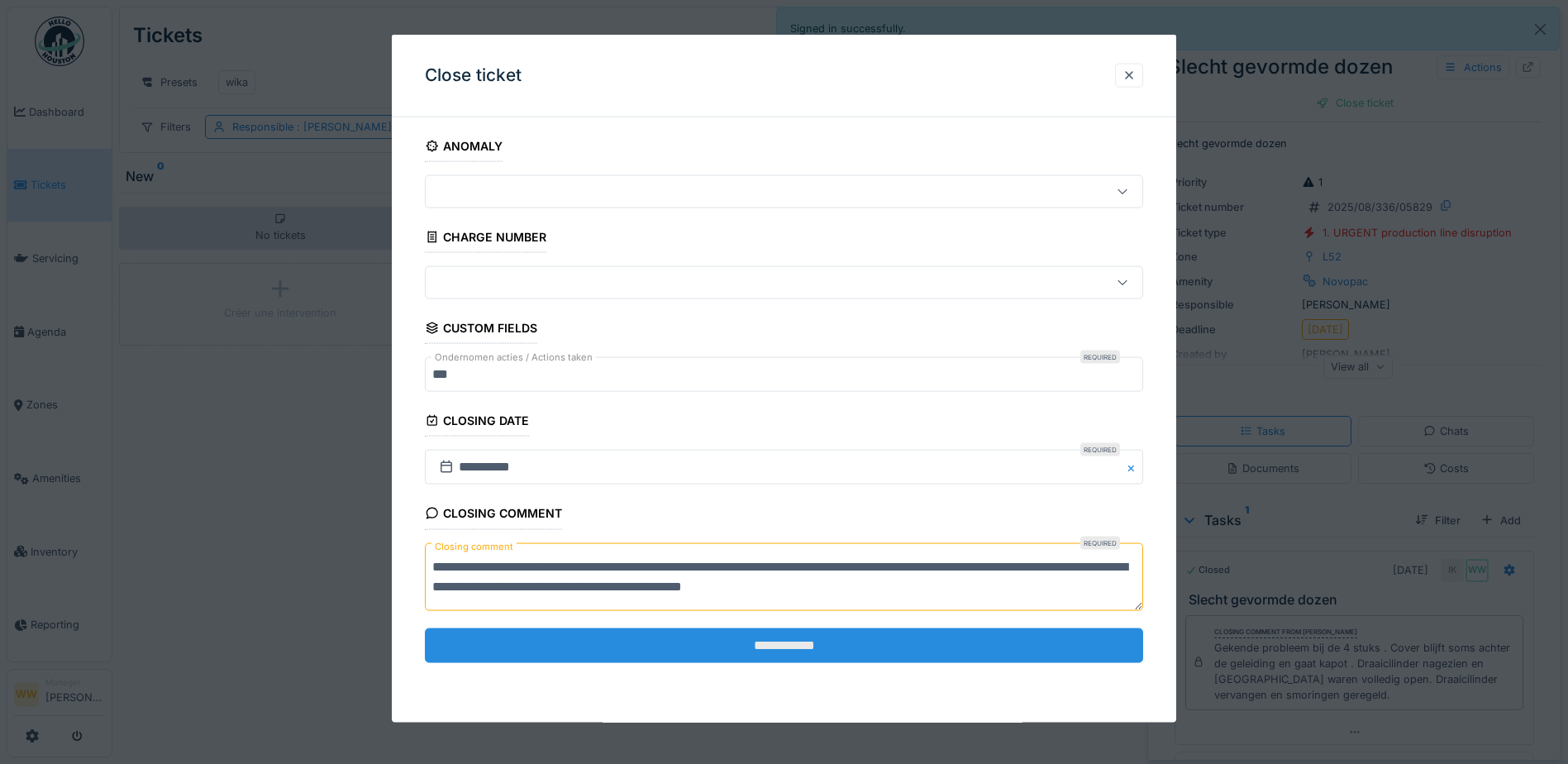
type textarea "**********"
click at [723, 633] on input "**********" at bounding box center [784, 644] width 718 height 35
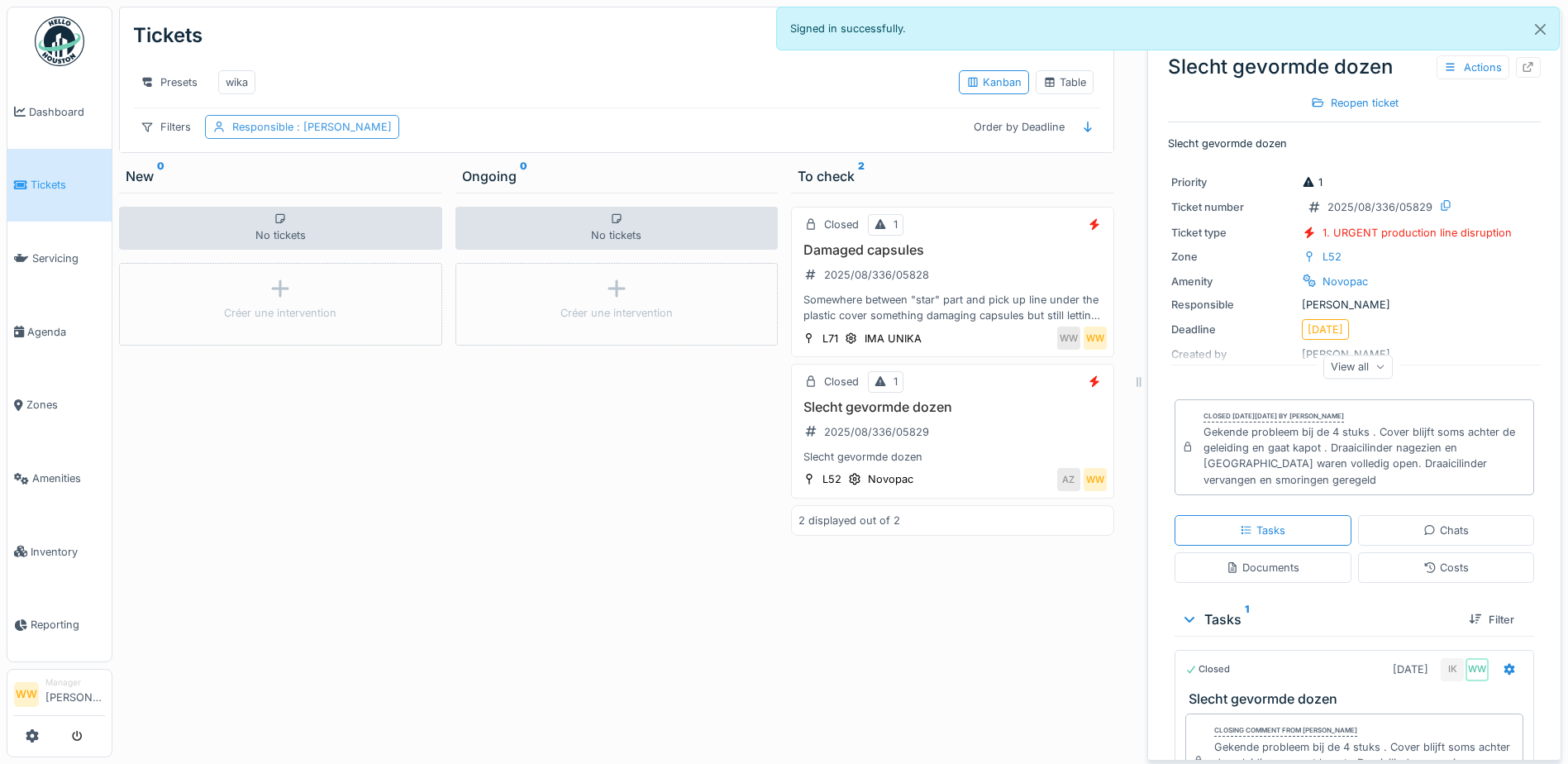
click at [281, 135] on div "Responsible : [PERSON_NAME]" at bounding box center [312, 127] width 160 height 16
click at [334, 64] on div "Presets wika" at bounding box center [539, 83] width 812 height 37
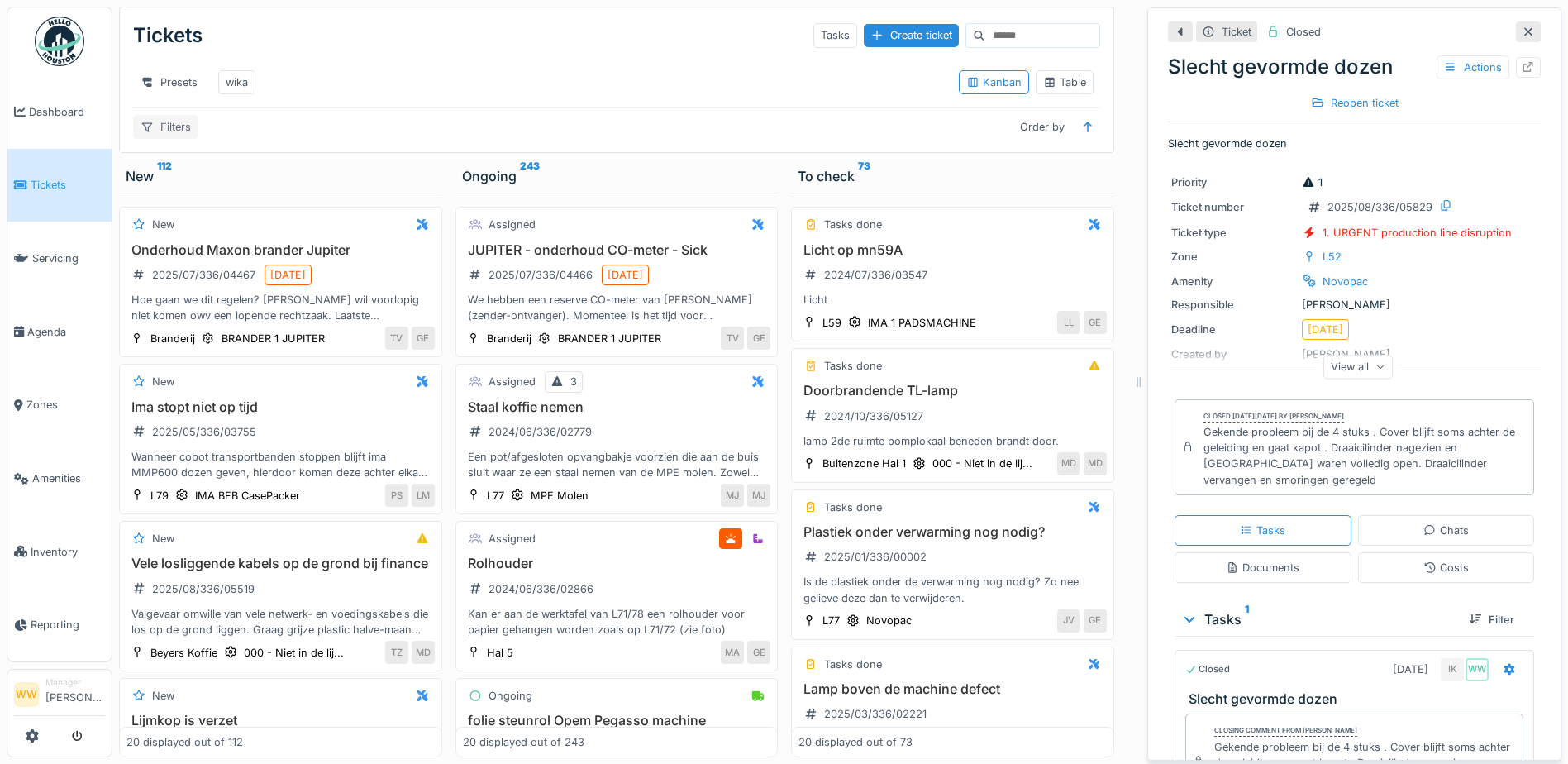
click at [182, 139] on div "Filters" at bounding box center [166, 127] width 65 height 24
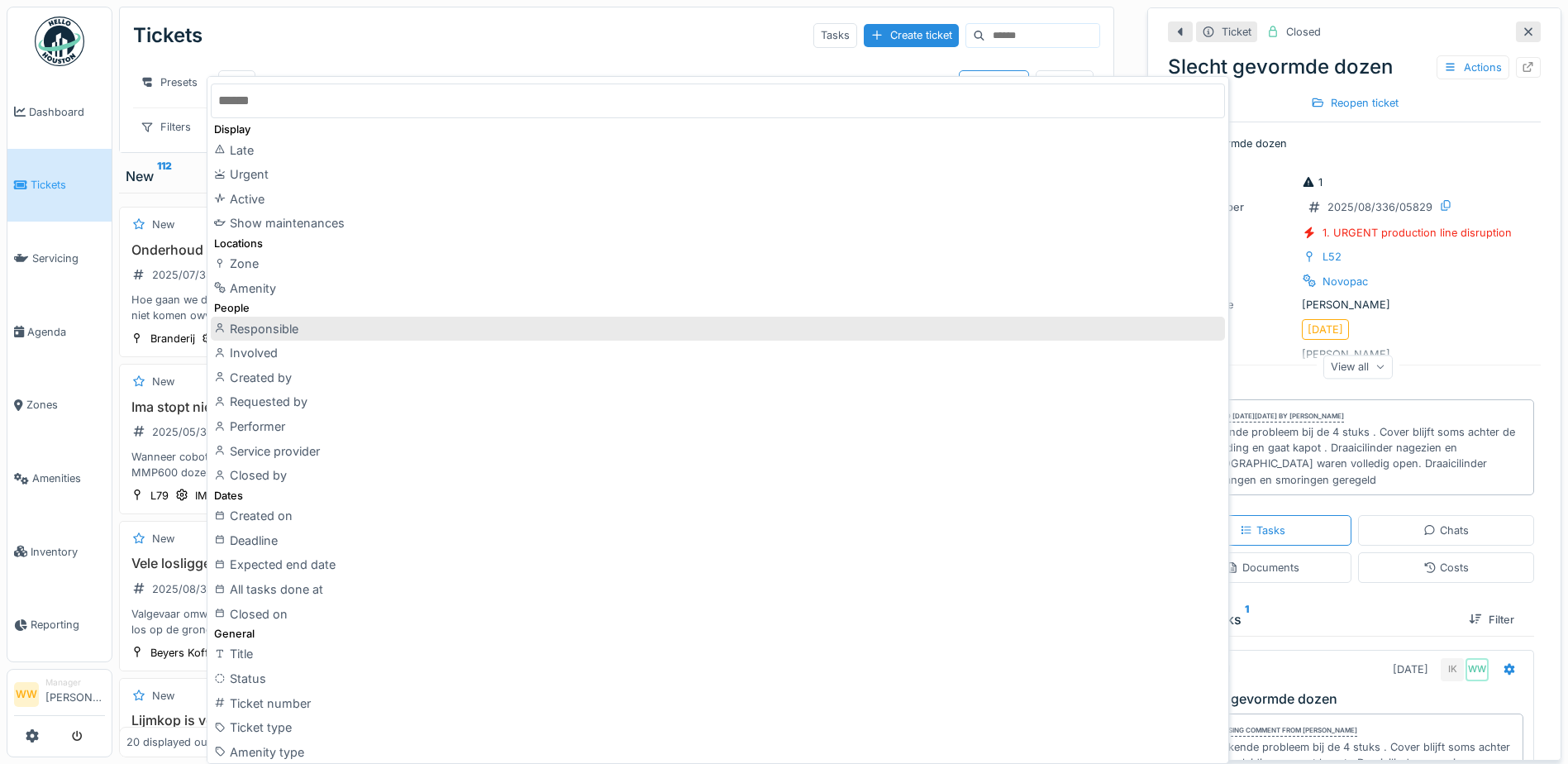
click at [293, 335] on div "Responsible" at bounding box center [717, 328] width 1014 height 25
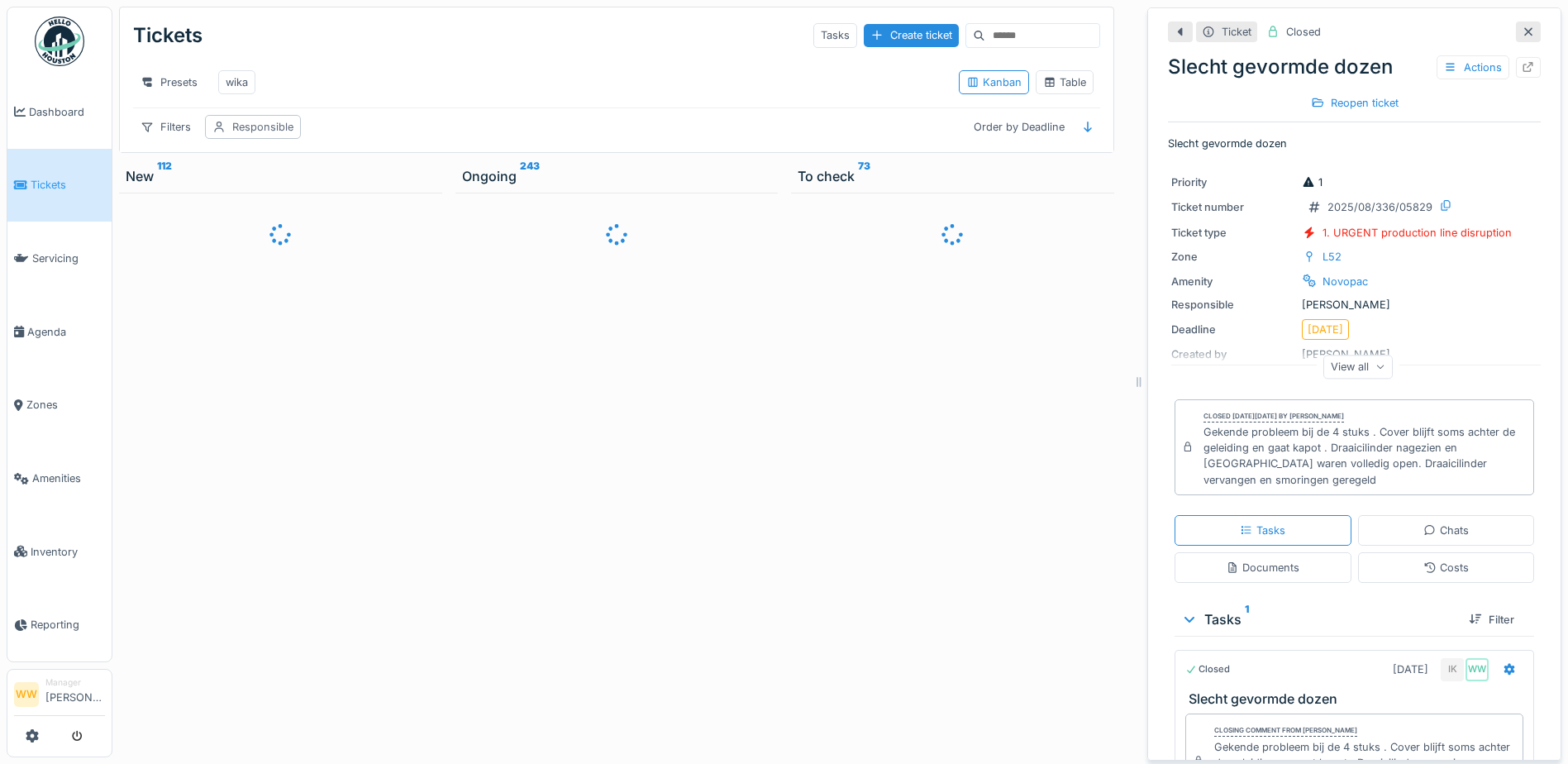
click at [270, 139] on div "Responsible" at bounding box center [252, 127] width 96 height 24
click at [281, 230] on div "Responsible" at bounding box center [304, 219] width 181 height 34
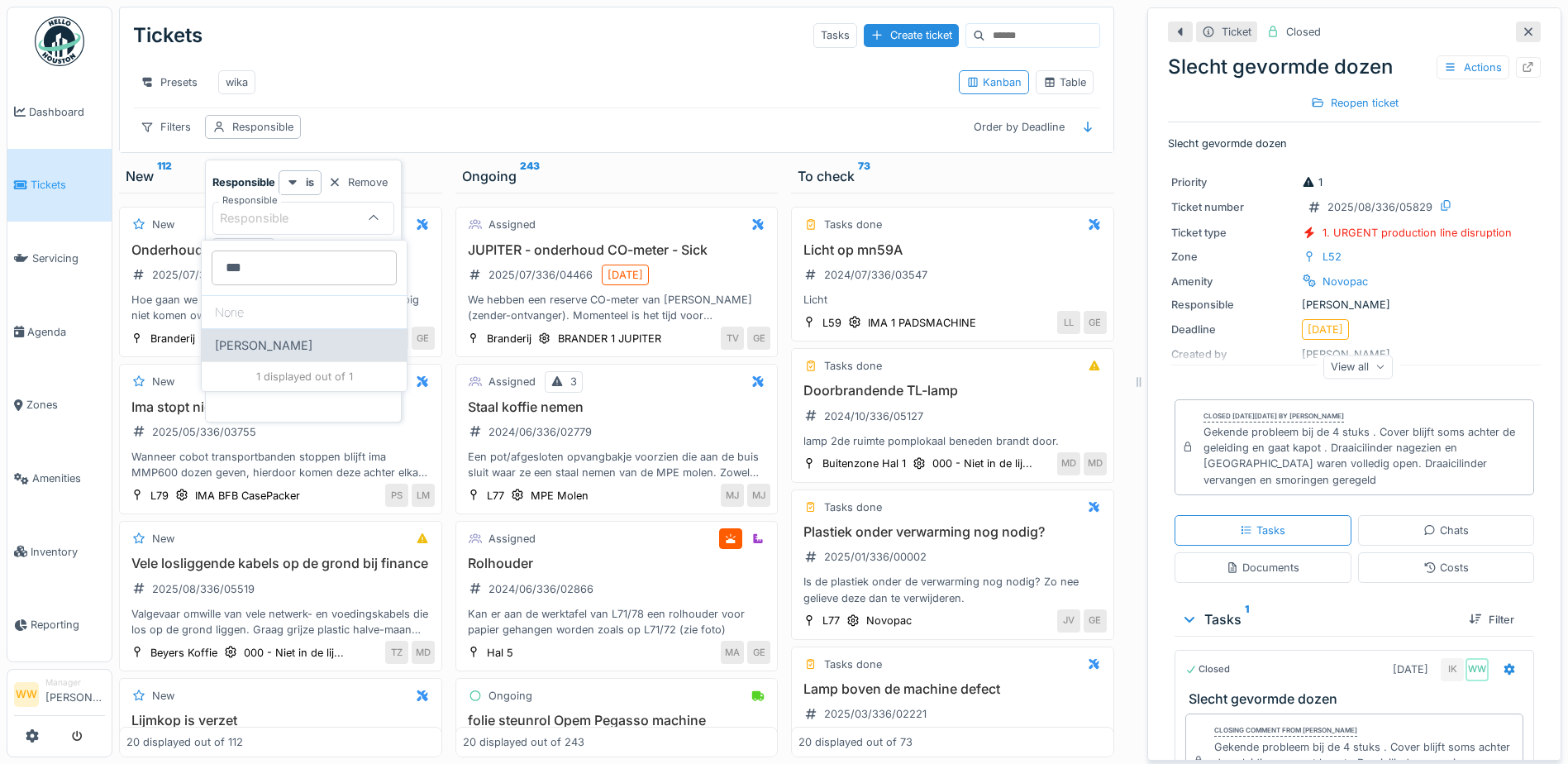
type input "***"
click at [272, 341] on div "[PERSON_NAME]" at bounding box center [305, 345] width 205 height 34
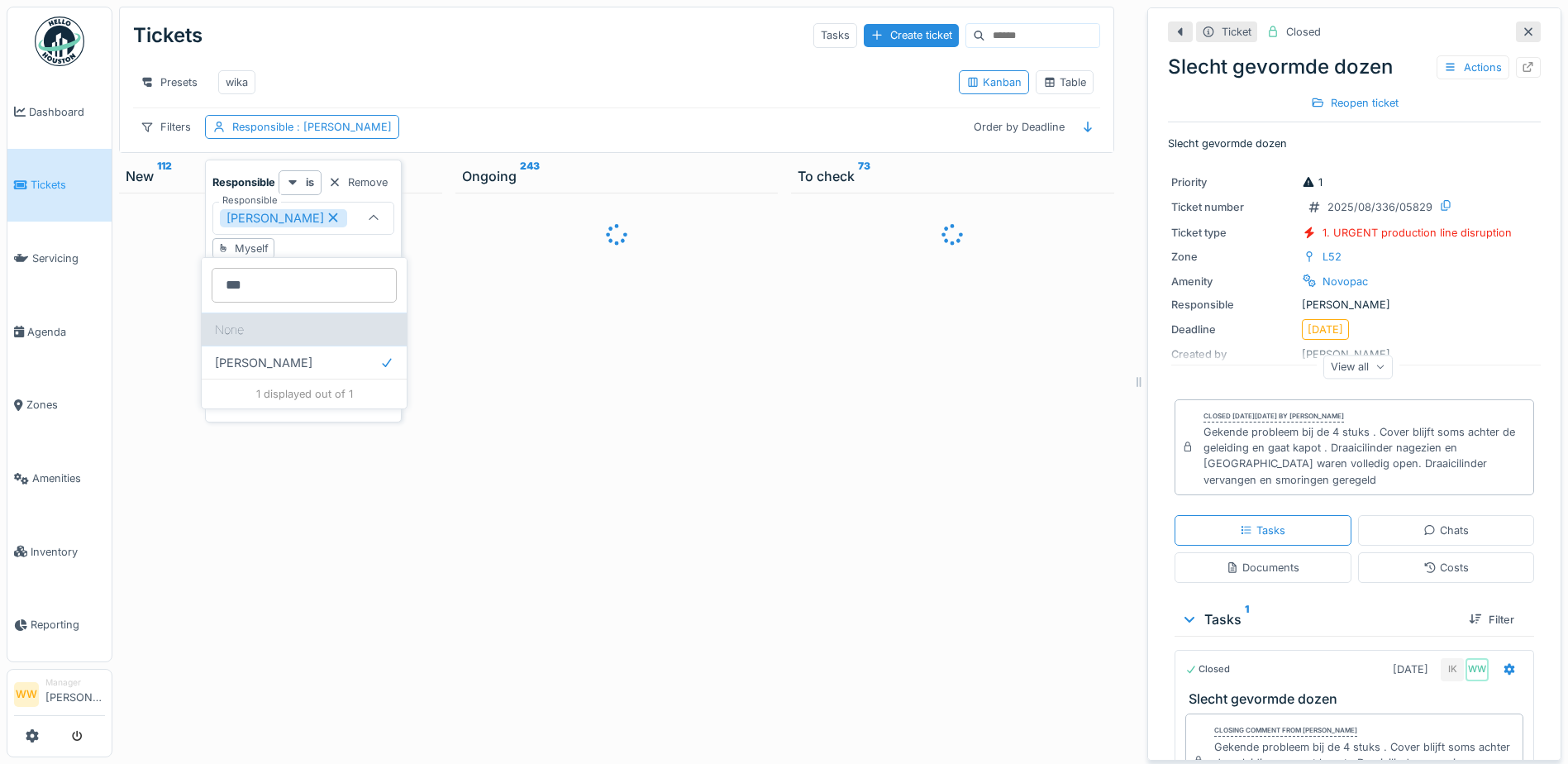
type input "****"
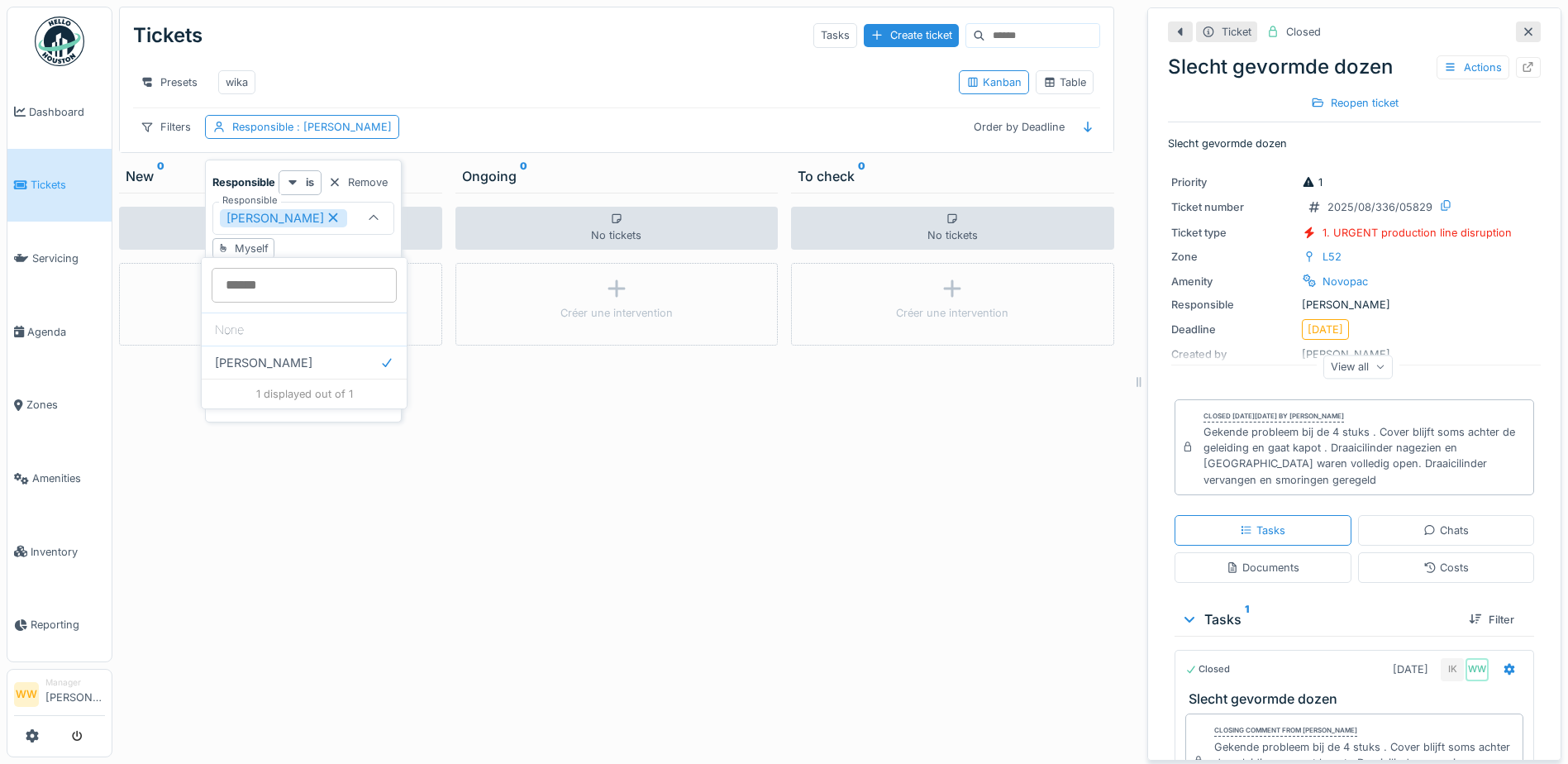
click at [407, 80] on div "Presets wika" at bounding box center [539, 83] width 812 height 37
drag, startPoint x: 368, startPoint y: 37, endPoint x: 605, endPoint y: 38, distance: 237.0
click at [369, 38] on div "Tickets Tasks Create ticket" at bounding box center [616, 35] width 967 height 43
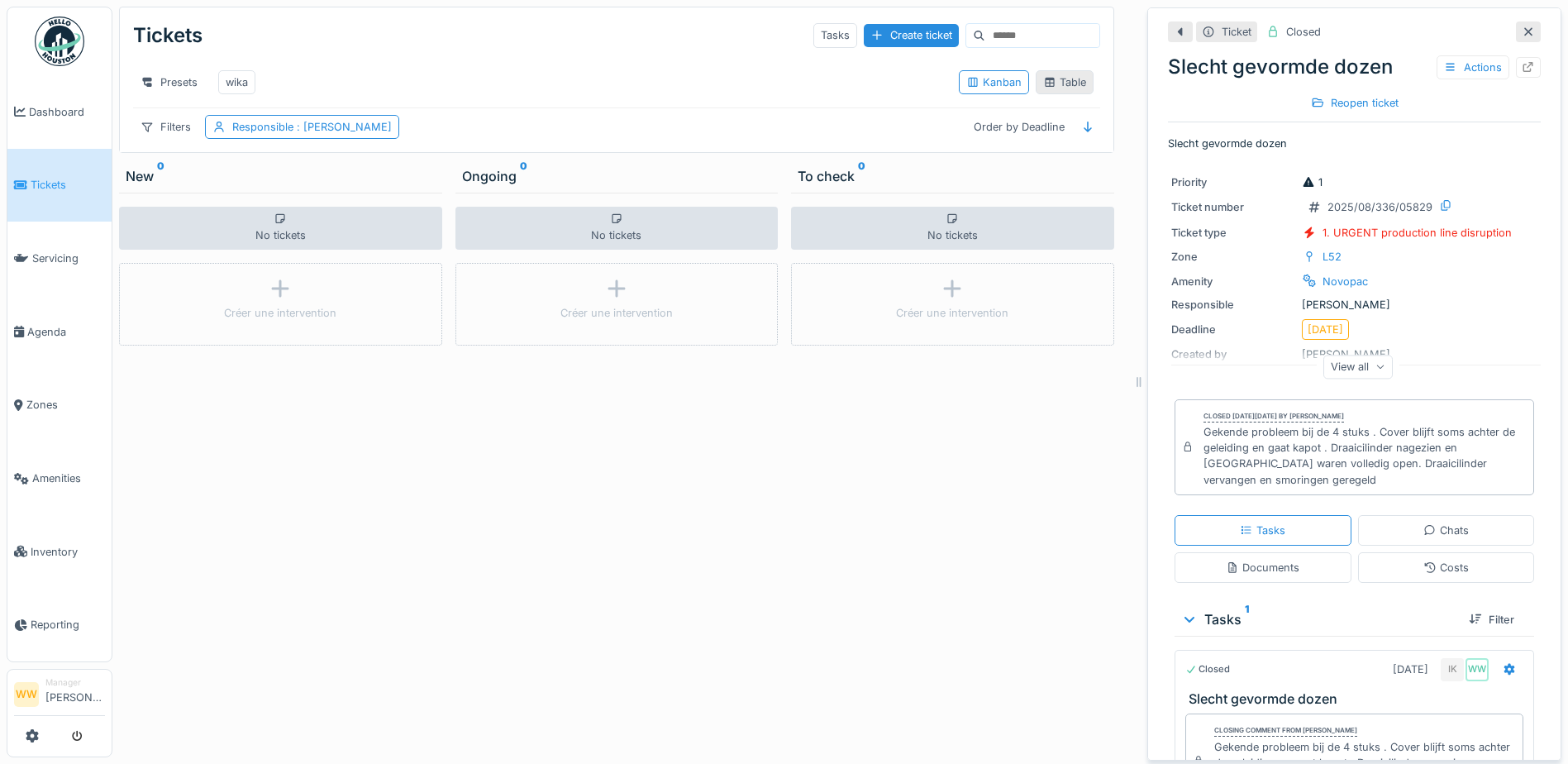
click at [1052, 84] on div "Table" at bounding box center [1064, 82] width 43 height 16
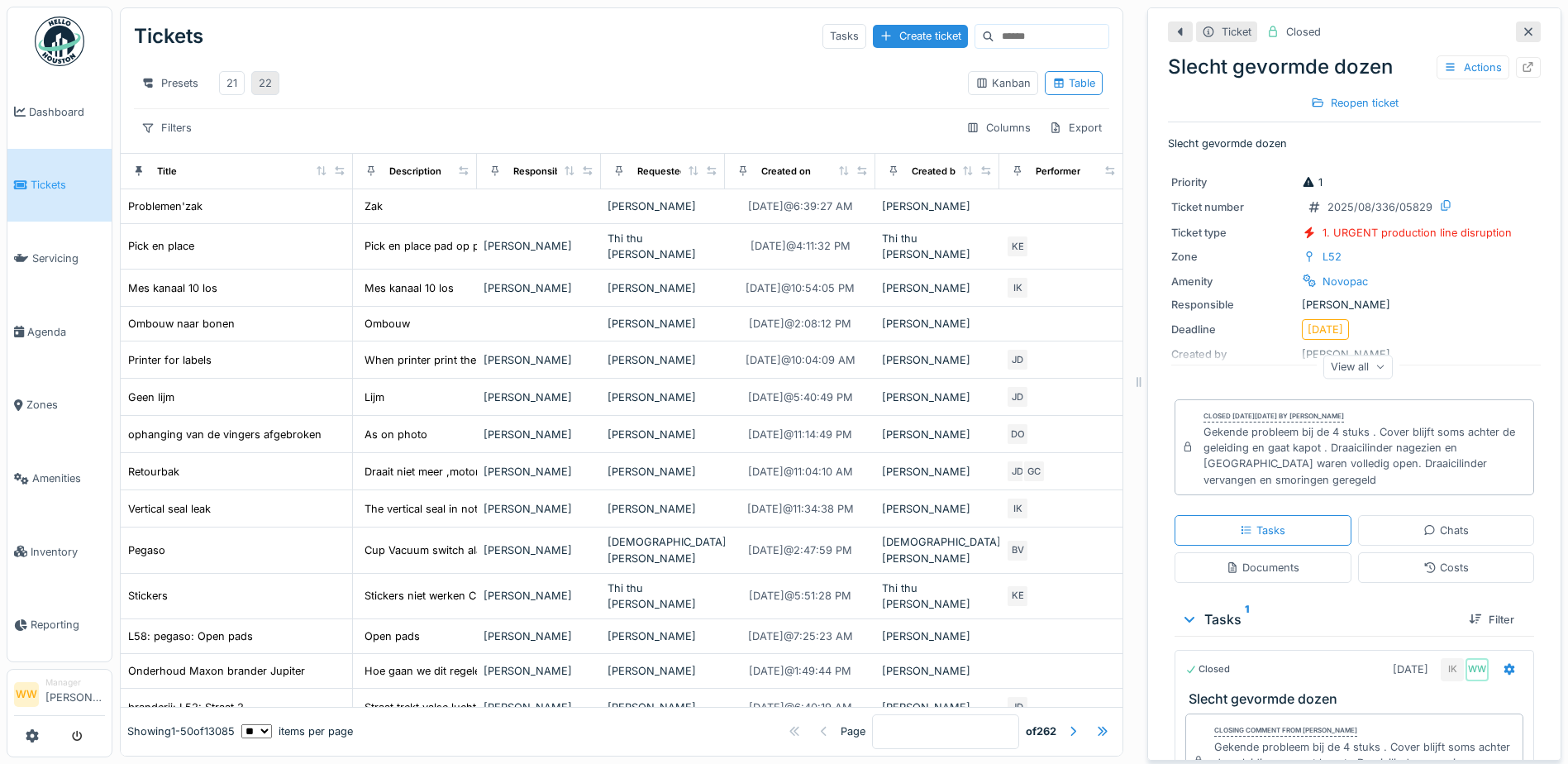
click at [263, 85] on div "22" at bounding box center [264, 83] width 13 height 16
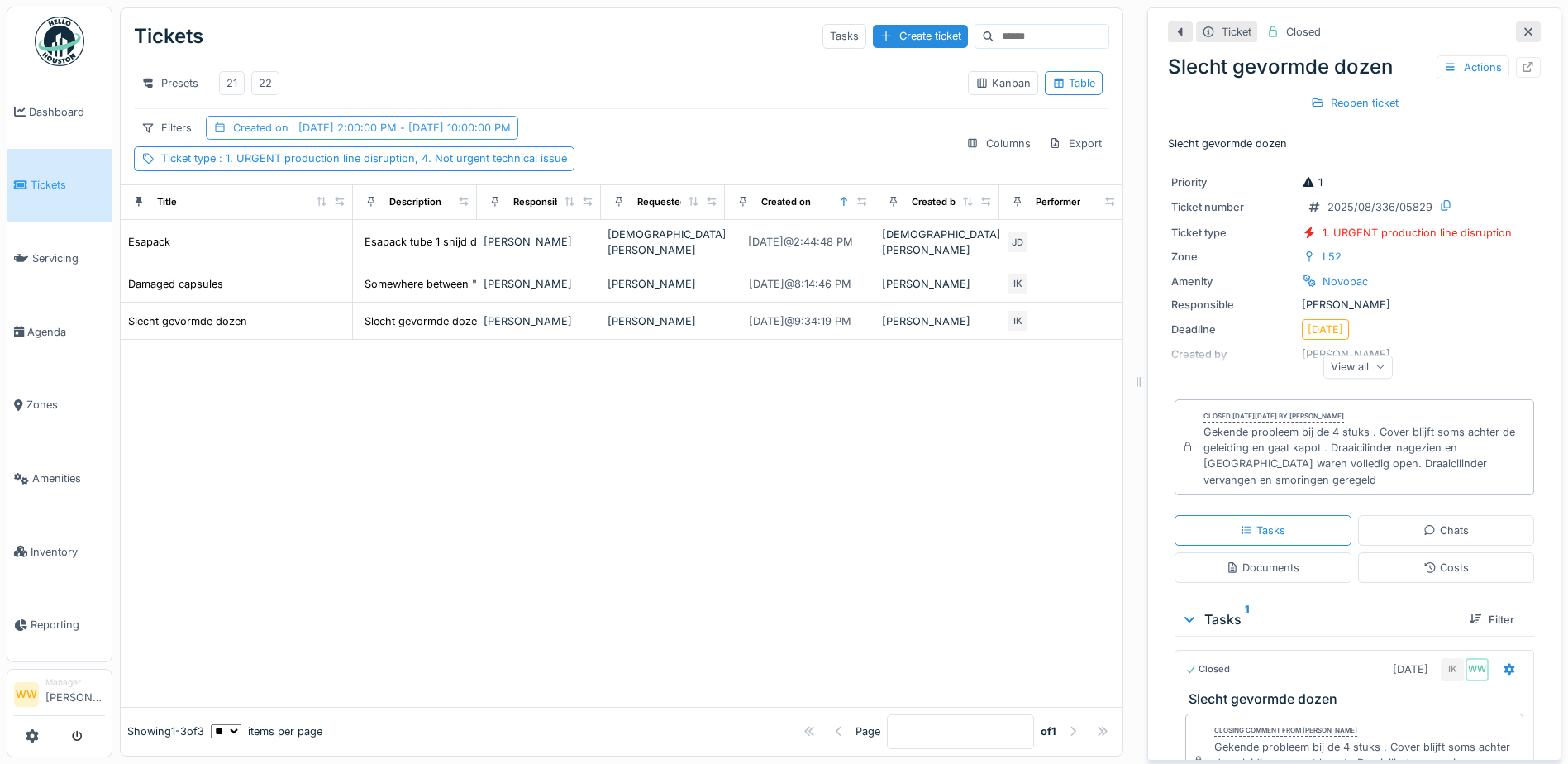
click at [335, 134] on span ": [DATE] 2:00:00 PM - [DATE] 10:00:00 PM" at bounding box center [400, 127] width 223 height 13
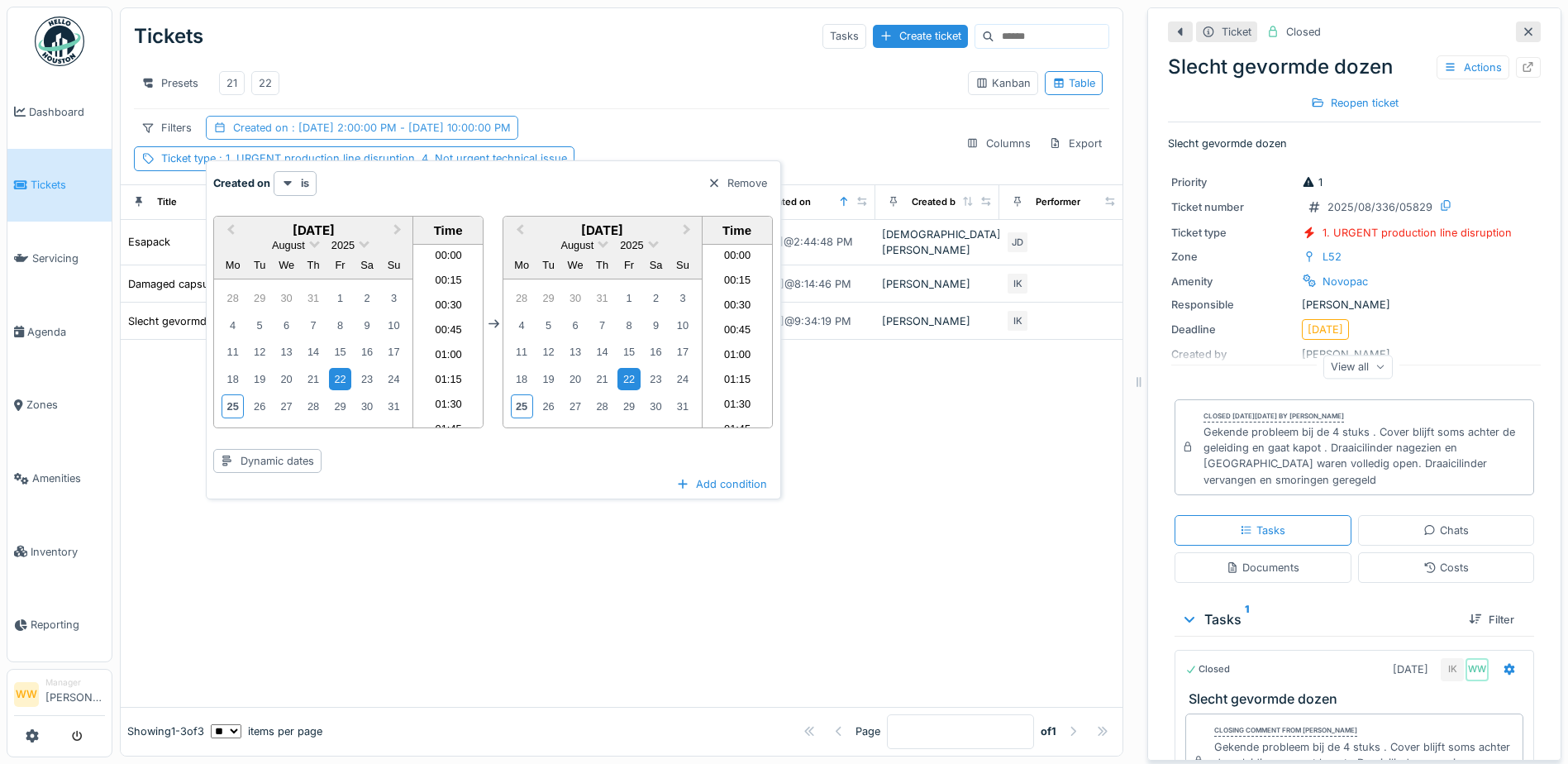
scroll to position [2104, 0]
click at [234, 414] on div "25" at bounding box center [233, 406] width 23 height 24
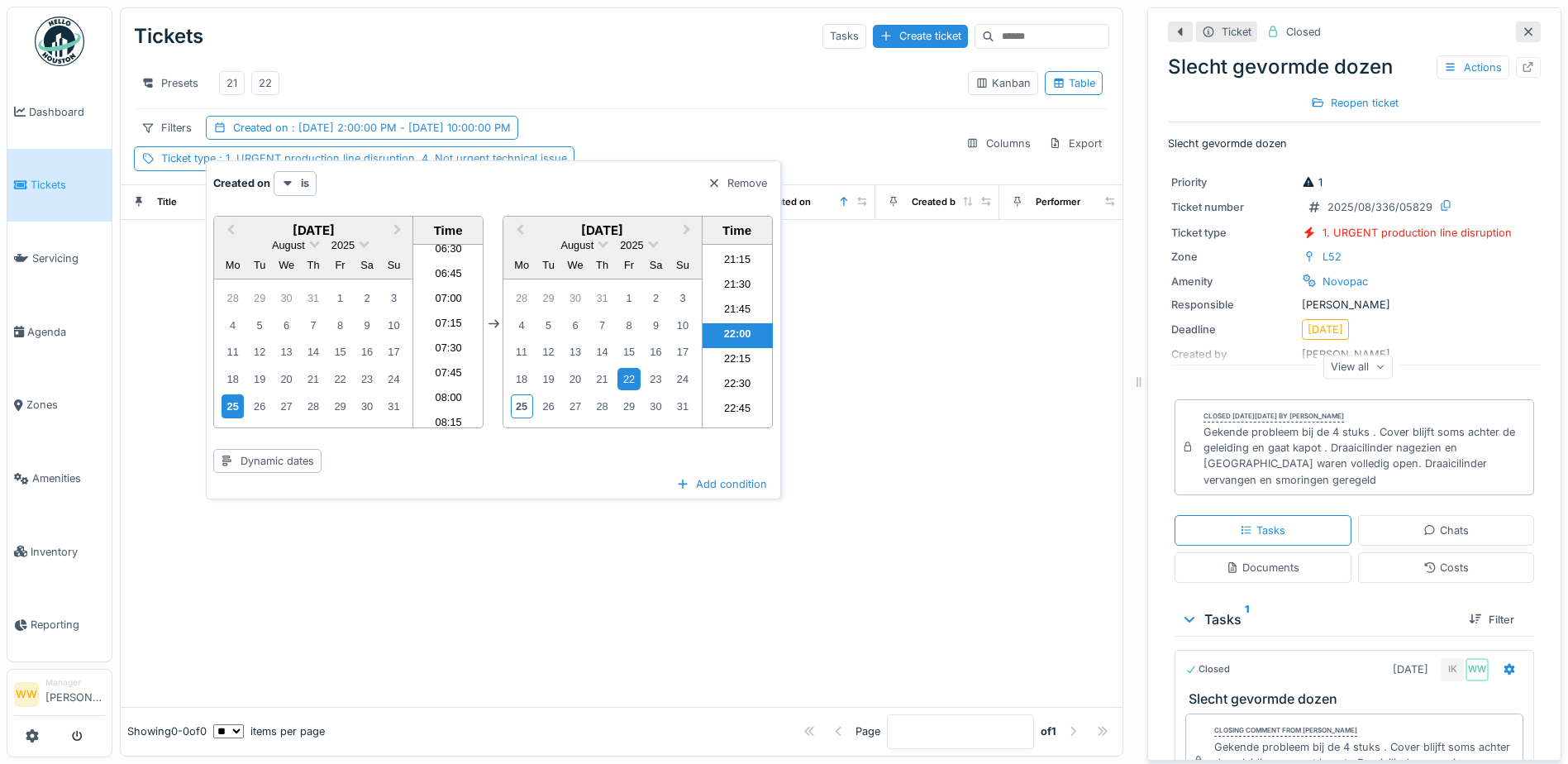
scroll to position [566, 0]
click at [441, 286] on li "06:00" at bounding box center [447, 286] width 70 height 25
click at [519, 408] on div "25" at bounding box center [521, 406] width 23 height 24
click at [738, 288] on li "14:00" at bounding box center [737, 286] width 70 height 25
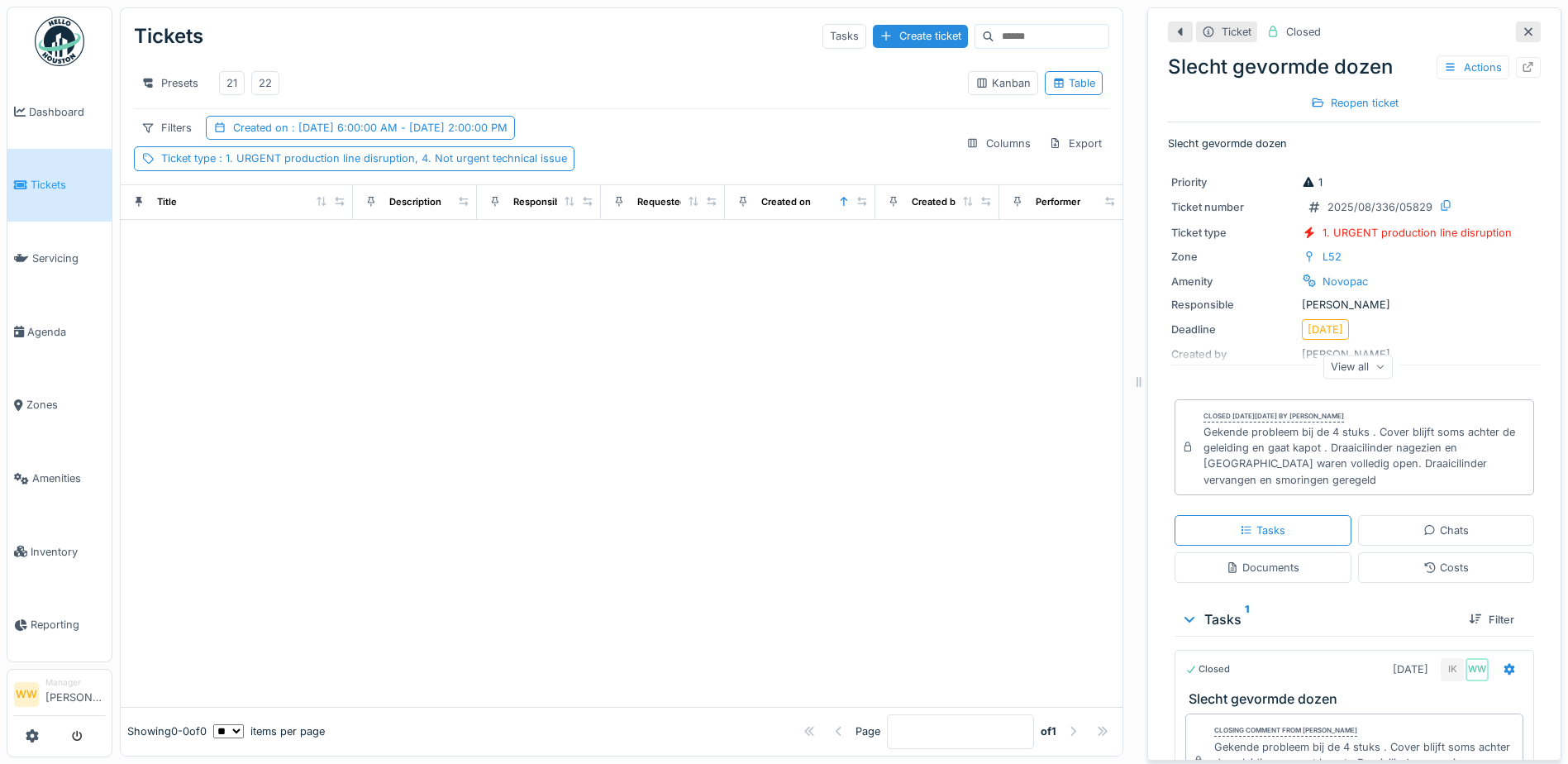
drag, startPoint x: 402, startPoint y: 24, endPoint x: 391, endPoint y: 32, distance: 13.6
click at [402, 24] on div "Tickets Tasks Create ticket" at bounding box center [621, 36] width 975 height 43
click at [160, 87] on div "Presets" at bounding box center [170, 83] width 72 height 24
click at [194, 121] on div "New view" at bounding box center [185, 119] width 95 height 25
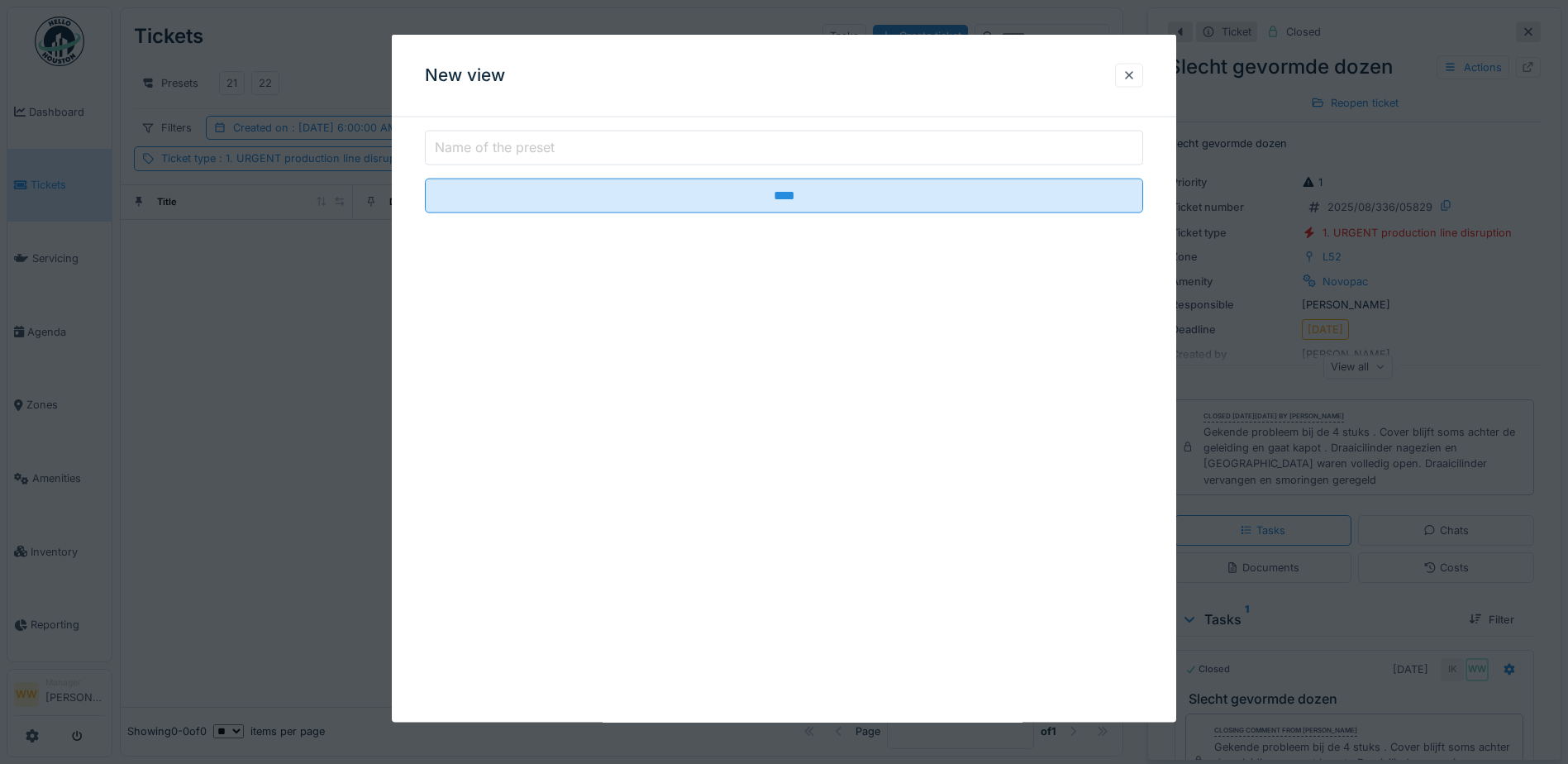
click at [573, 149] on input "Name of the preset" at bounding box center [784, 147] width 718 height 35
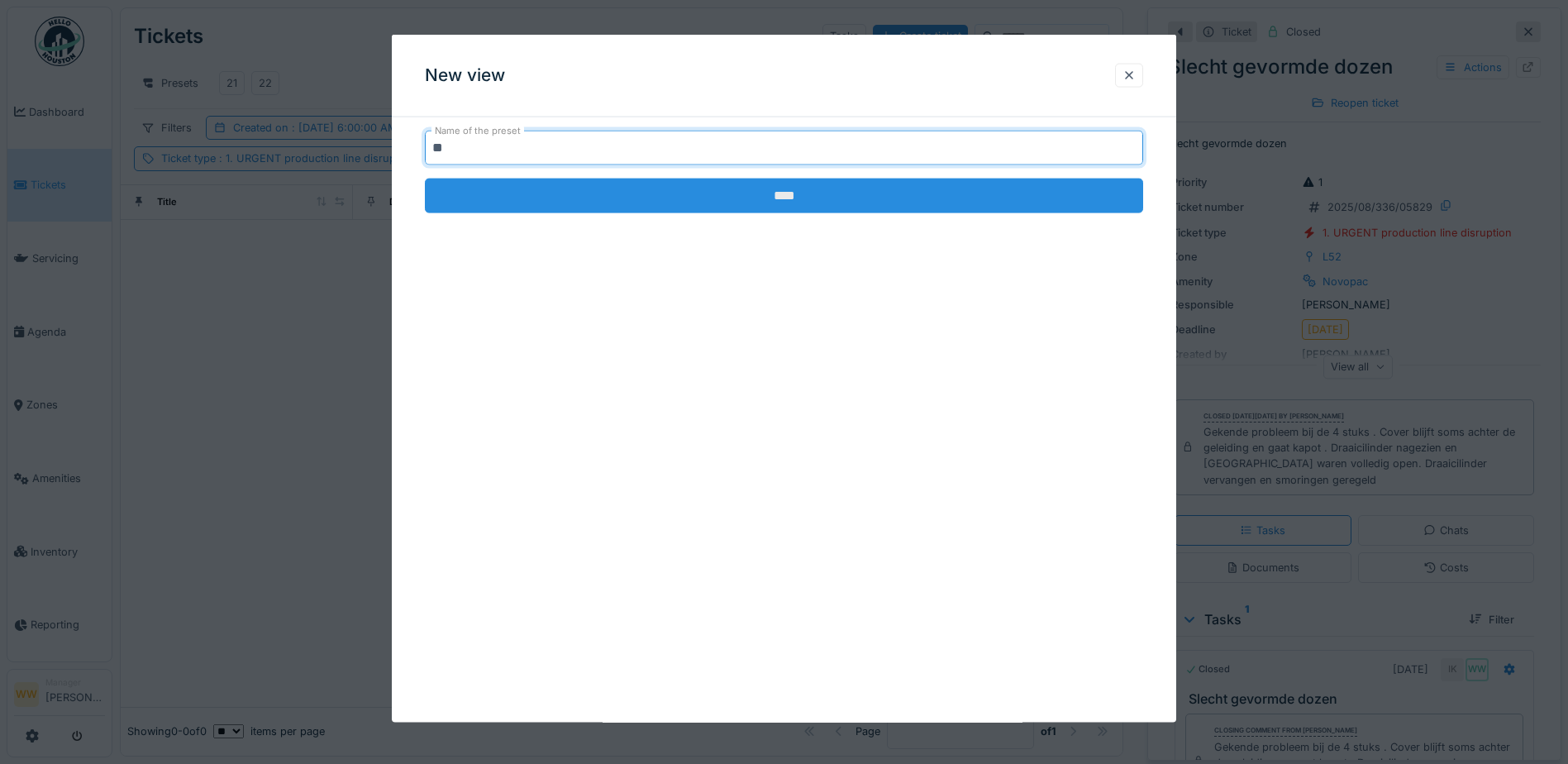
type input "**"
click at [816, 207] on input "****" at bounding box center [784, 195] width 718 height 35
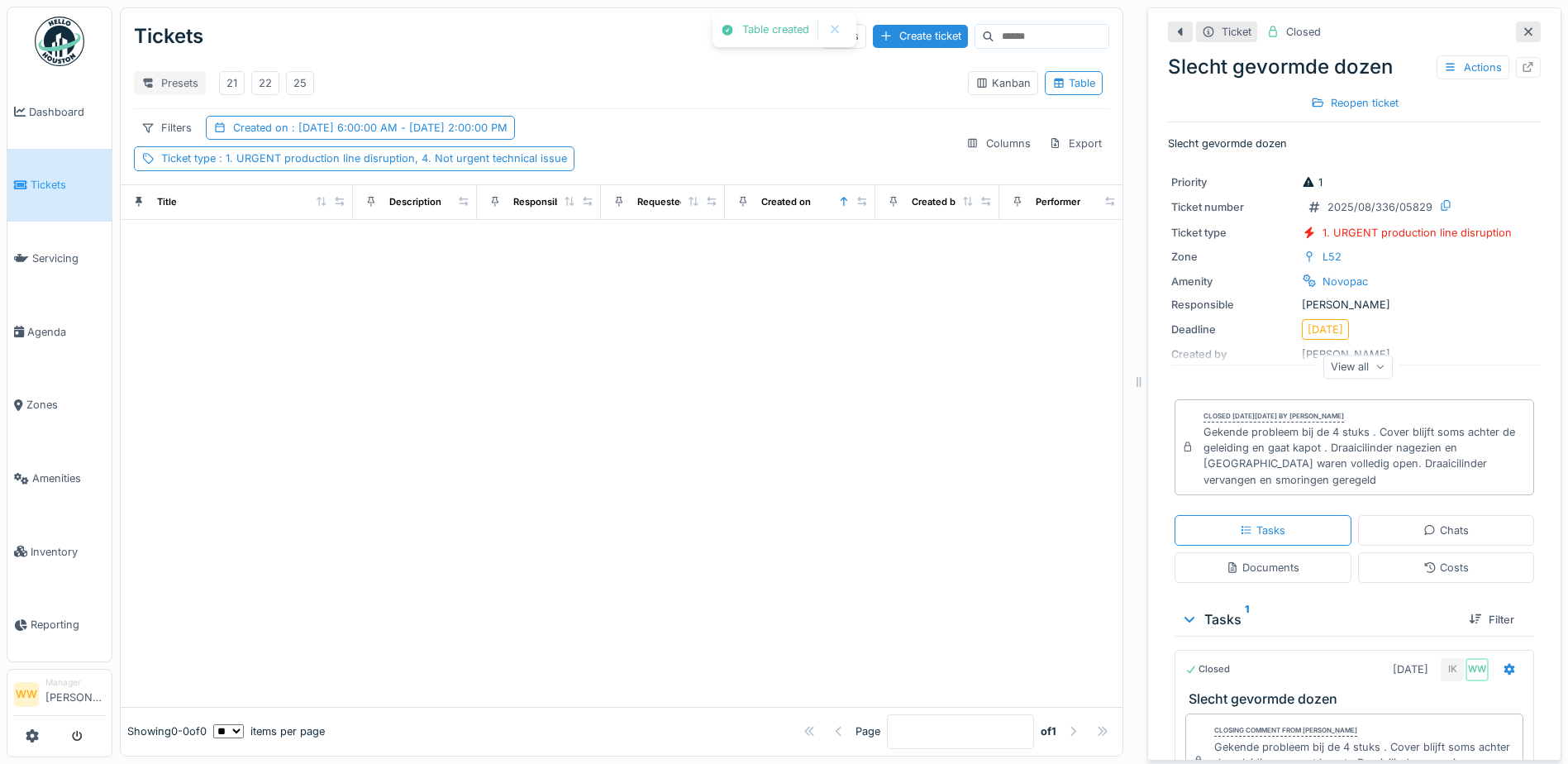
click at [167, 82] on div "Presets" at bounding box center [170, 83] width 72 height 24
click at [184, 172] on div "Delete view" at bounding box center [185, 168] width 95 height 25
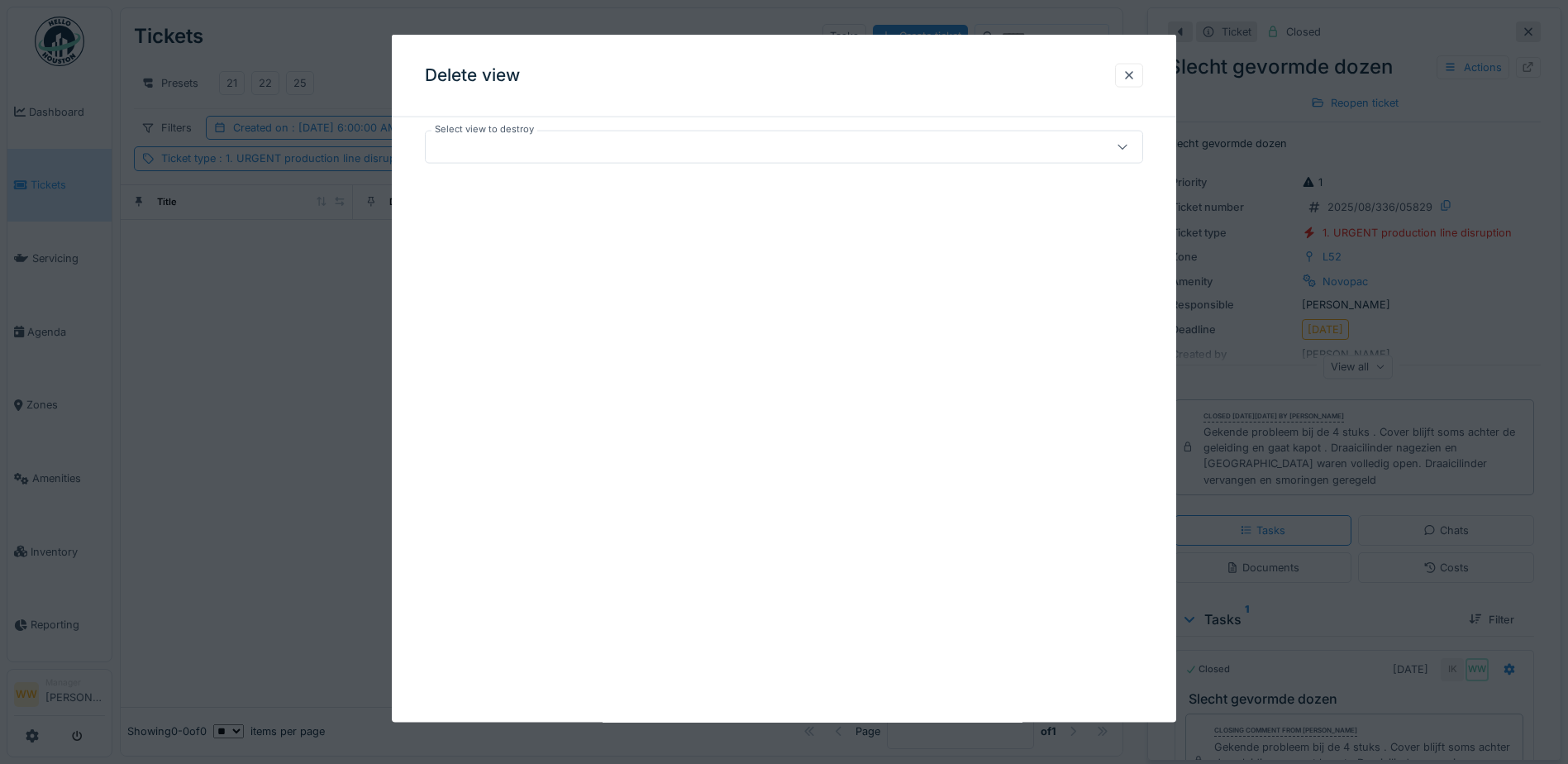
click at [446, 141] on div at bounding box center [742, 147] width 619 height 18
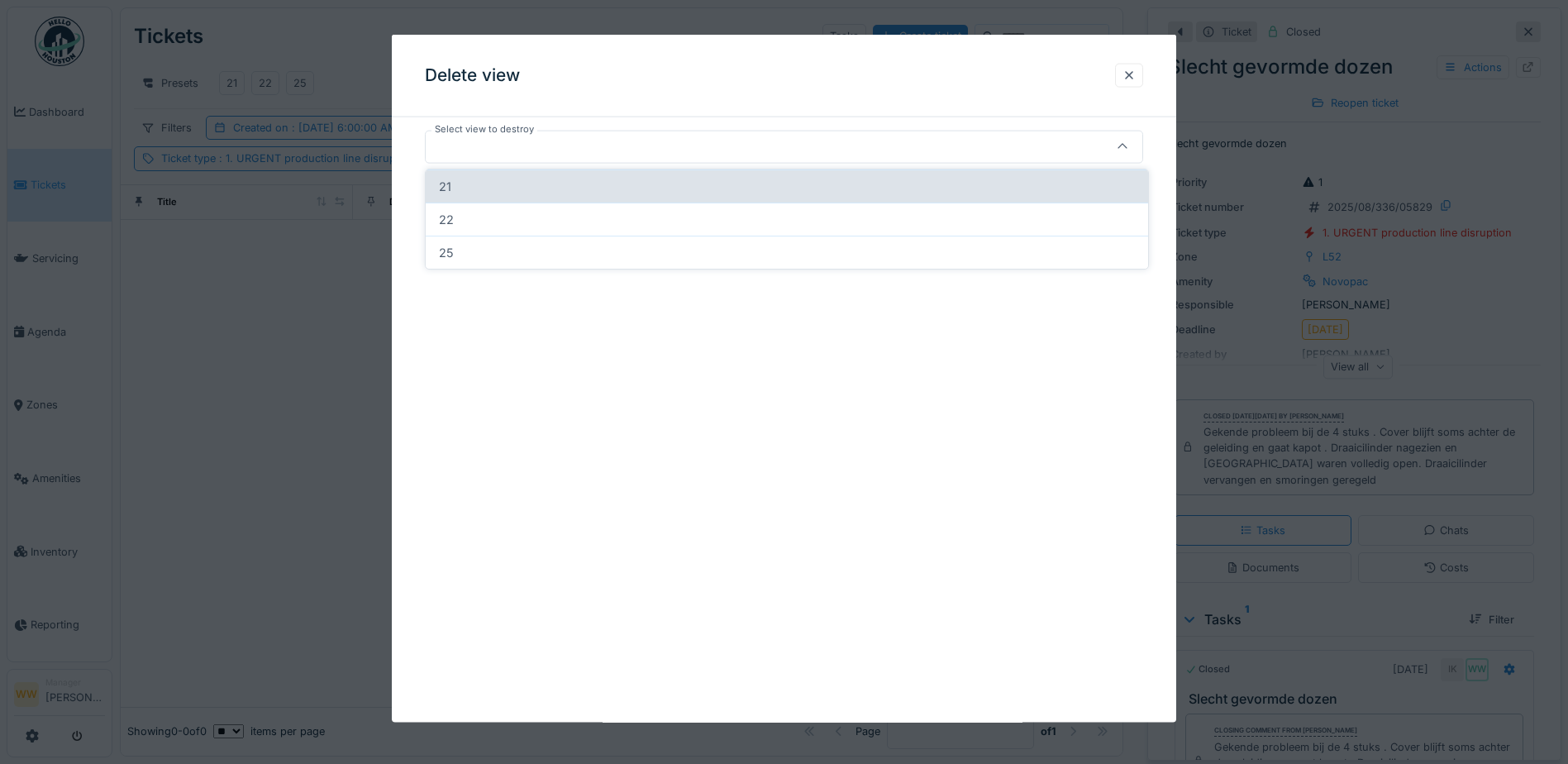
click at [489, 188] on div "21" at bounding box center [786, 186] width 722 height 34
type input "*****"
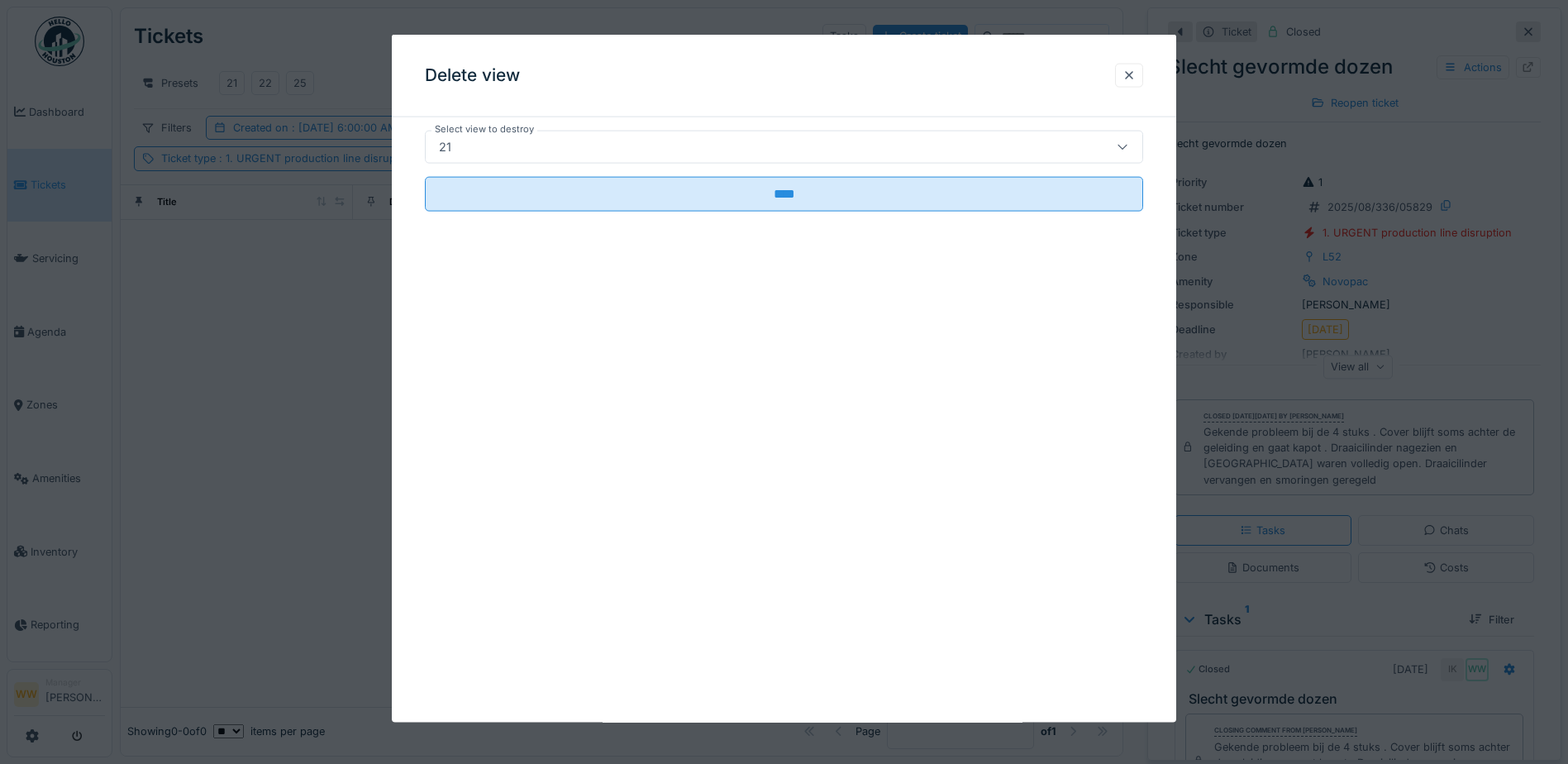
drag, startPoint x: 511, startPoint y: 200, endPoint x: 422, endPoint y: 187, distance: 89.9
click at [511, 200] on input "****" at bounding box center [784, 193] width 718 height 35
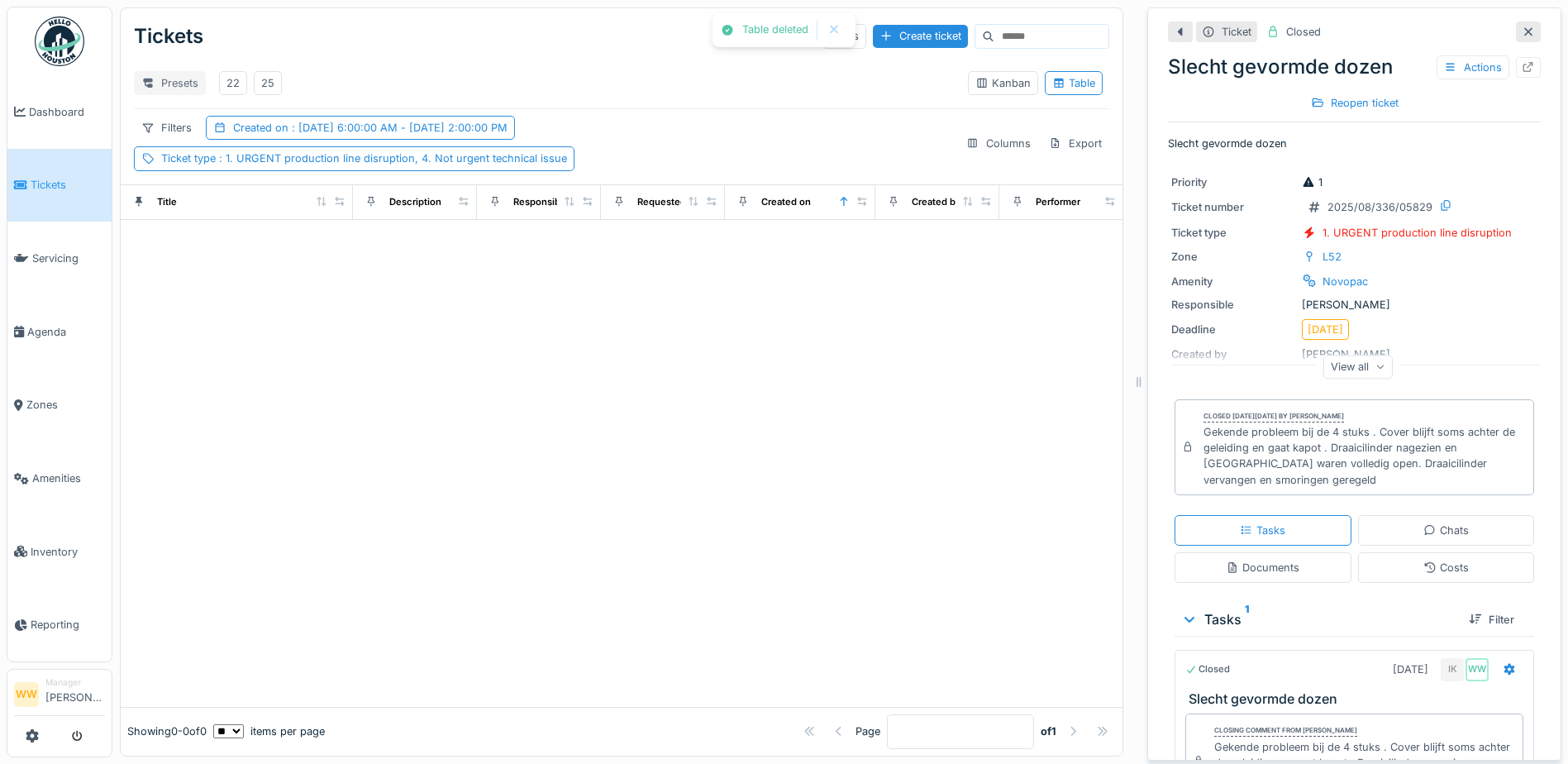
click at [182, 86] on div "Presets" at bounding box center [170, 83] width 72 height 24
click at [210, 167] on div "Delete view" at bounding box center [185, 168] width 95 height 25
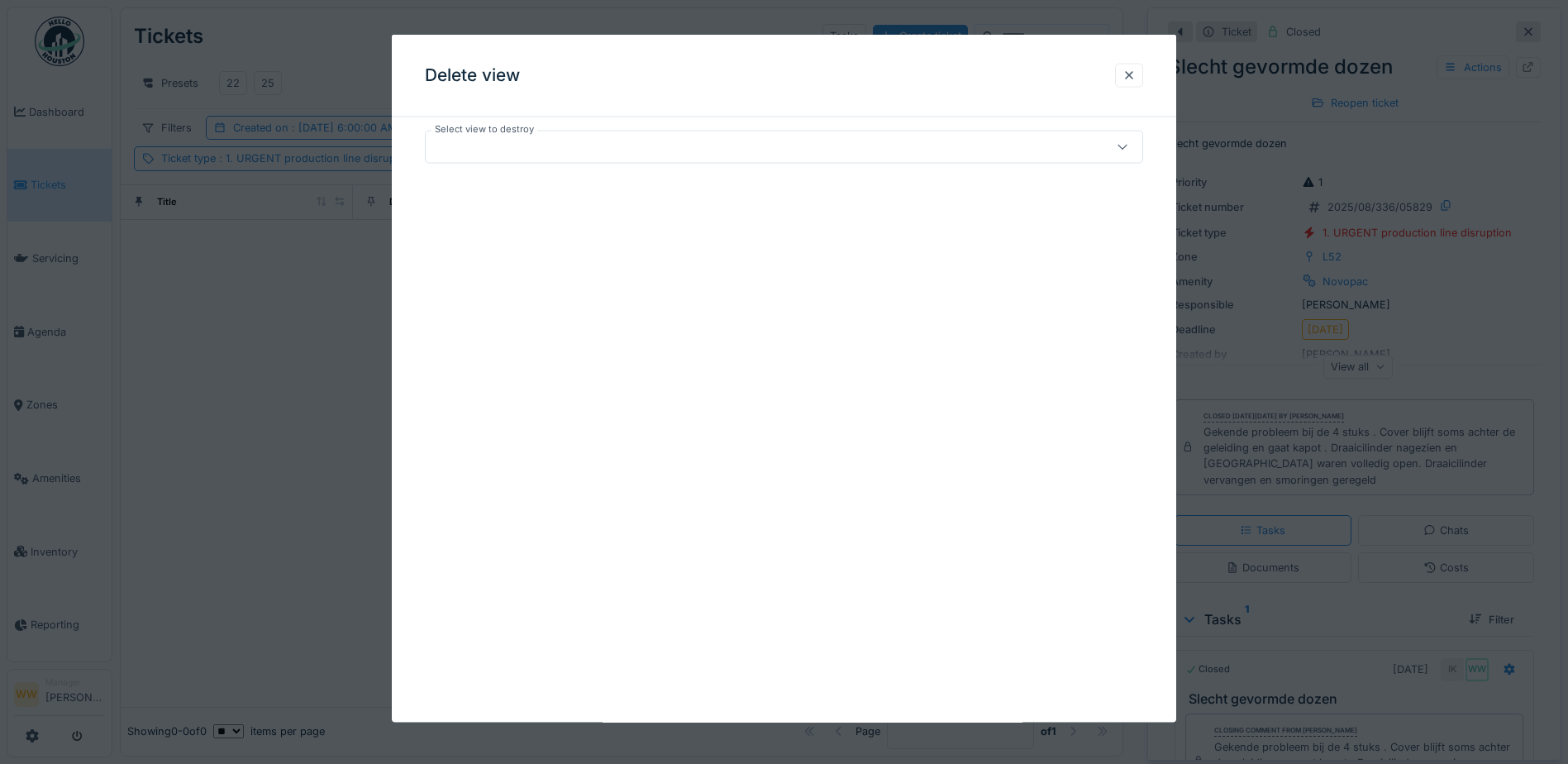
click at [474, 147] on div at bounding box center [742, 147] width 619 height 18
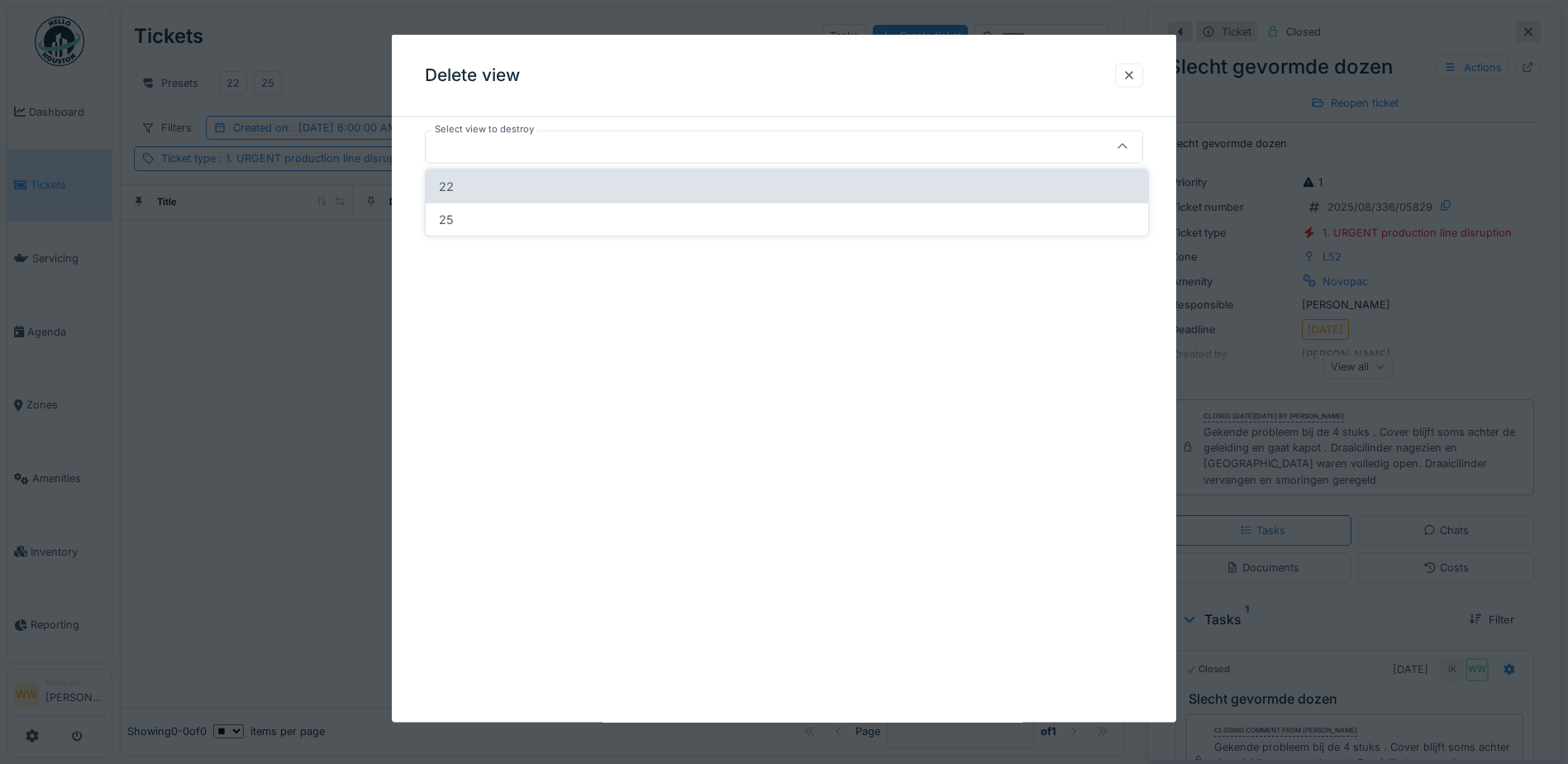
click at [470, 188] on div "22" at bounding box center [786, 186] width 722 height 34
type input "*****"
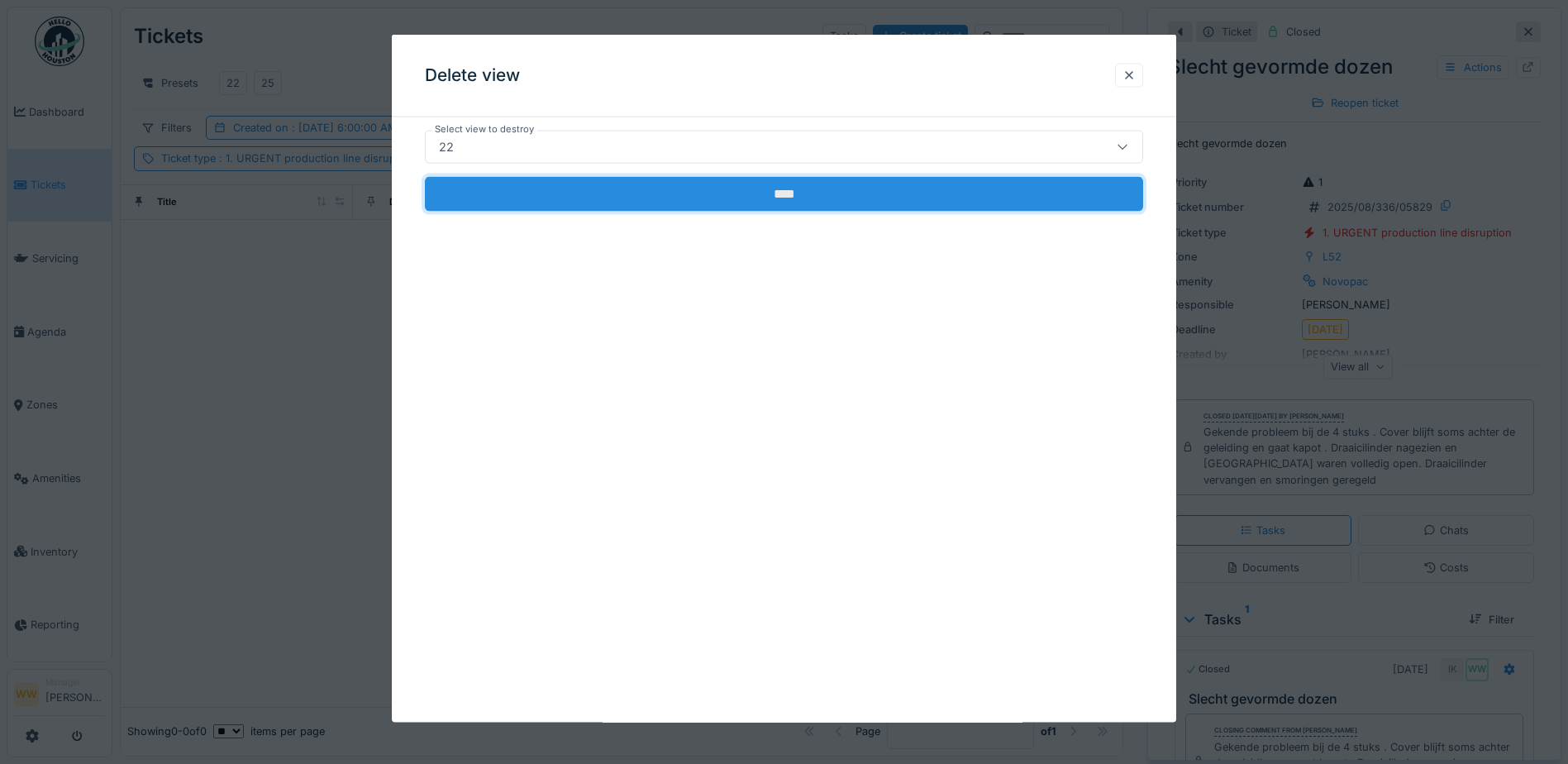
click at [589, 200] on input "****" at bounding box center [784, 193] width 718 height 35
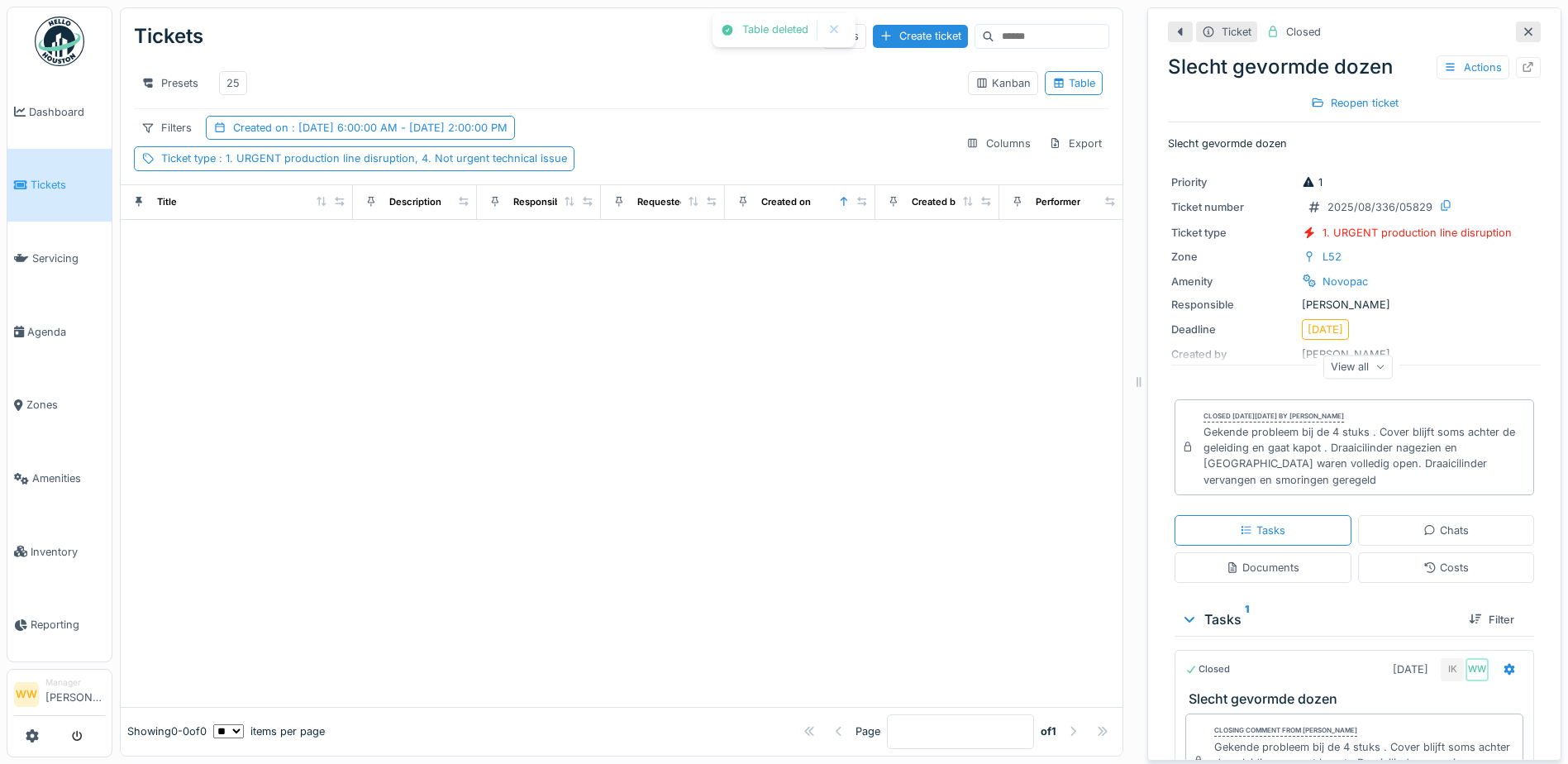
click at [302, 90] on div "Presets 25" at bounding box center [544, 83] width 821 height 37
click at [1516, 39] on div at bounding box center [1528, 32] width 25 height 21
